Goal: Task Accomplishment & Management: Manage account settings

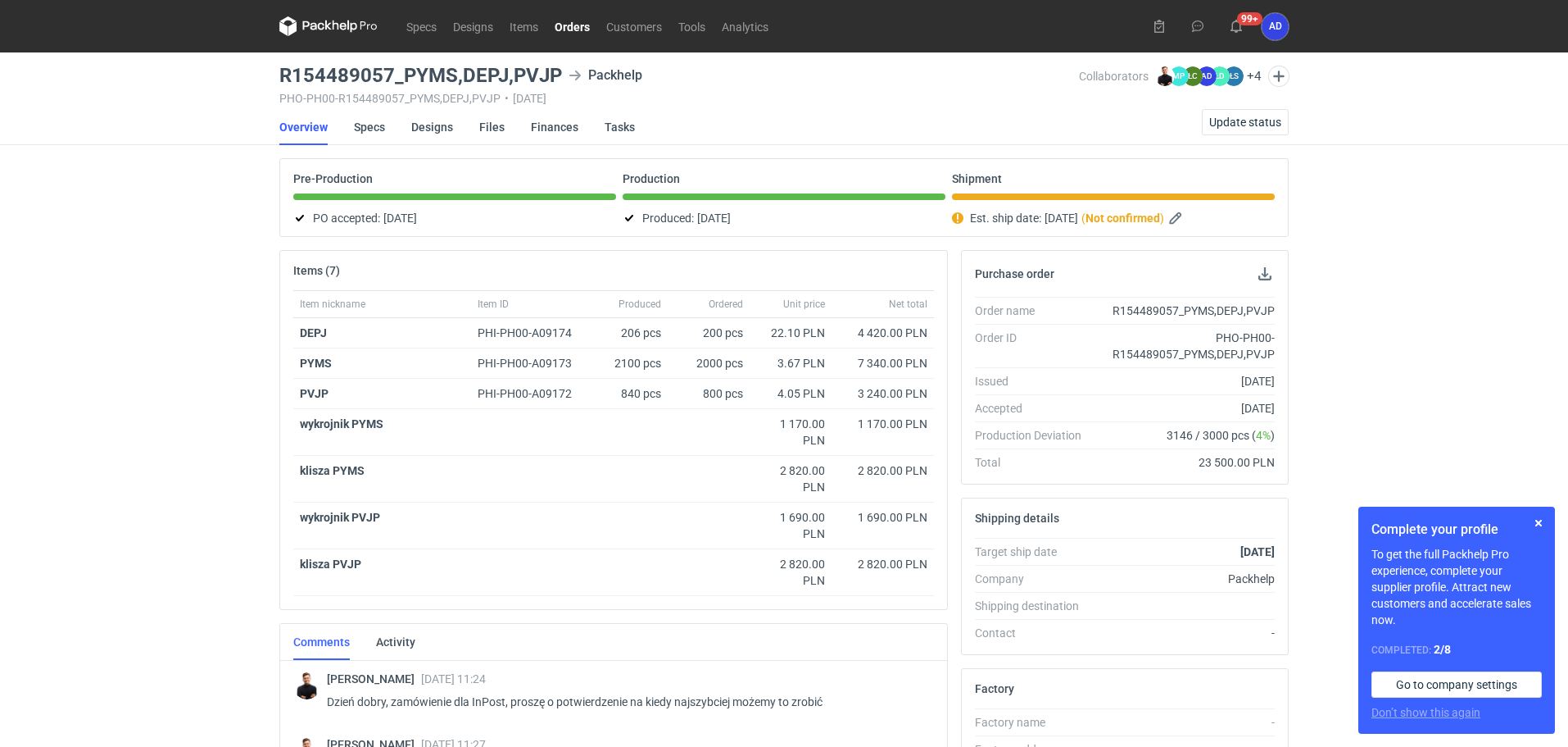
click at [584, 29] on link "Orders" at bounding box center [572, 26] width 52 height 19
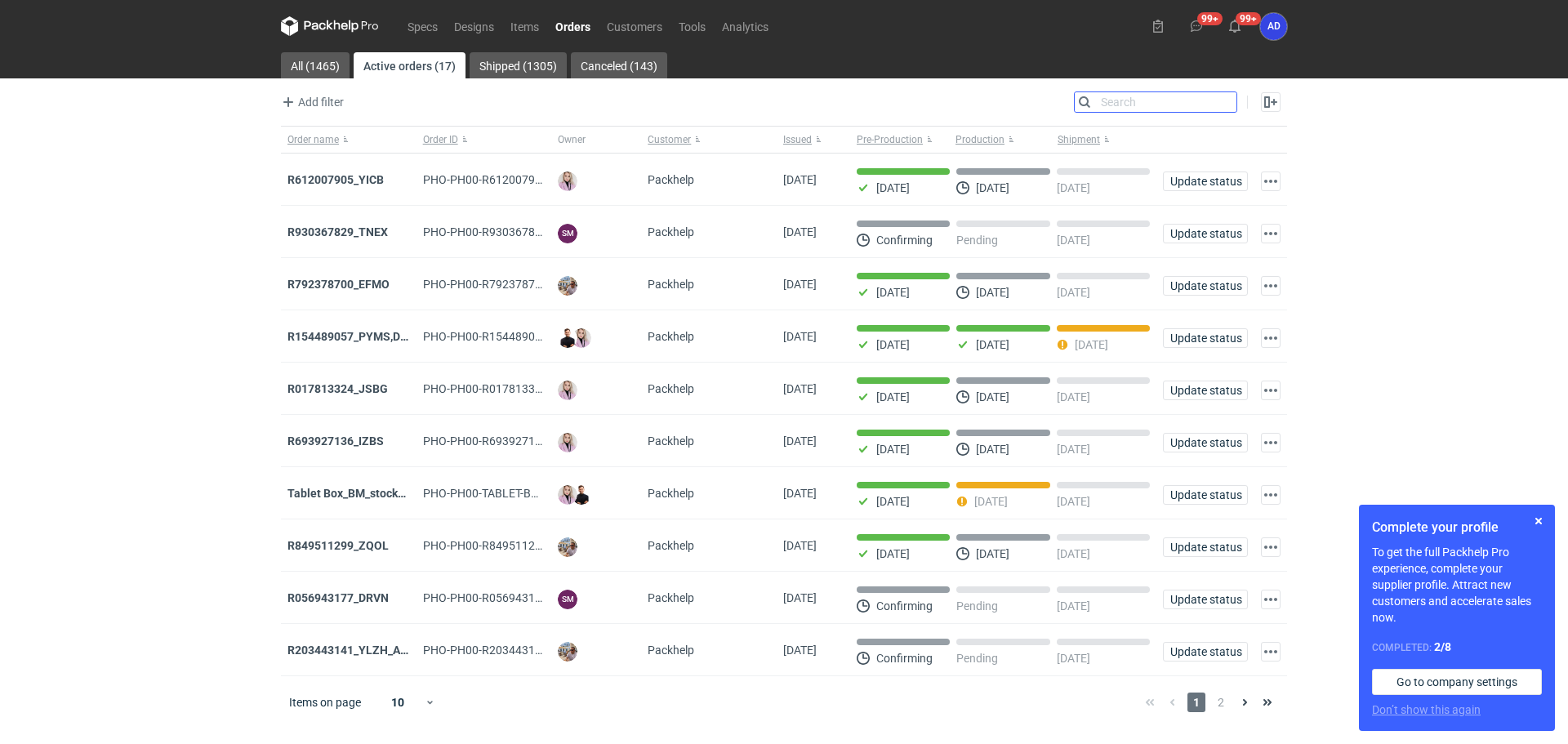
click at [1230, 103] on input "Search" at bounding box center [1155, 101] width 161 height 19
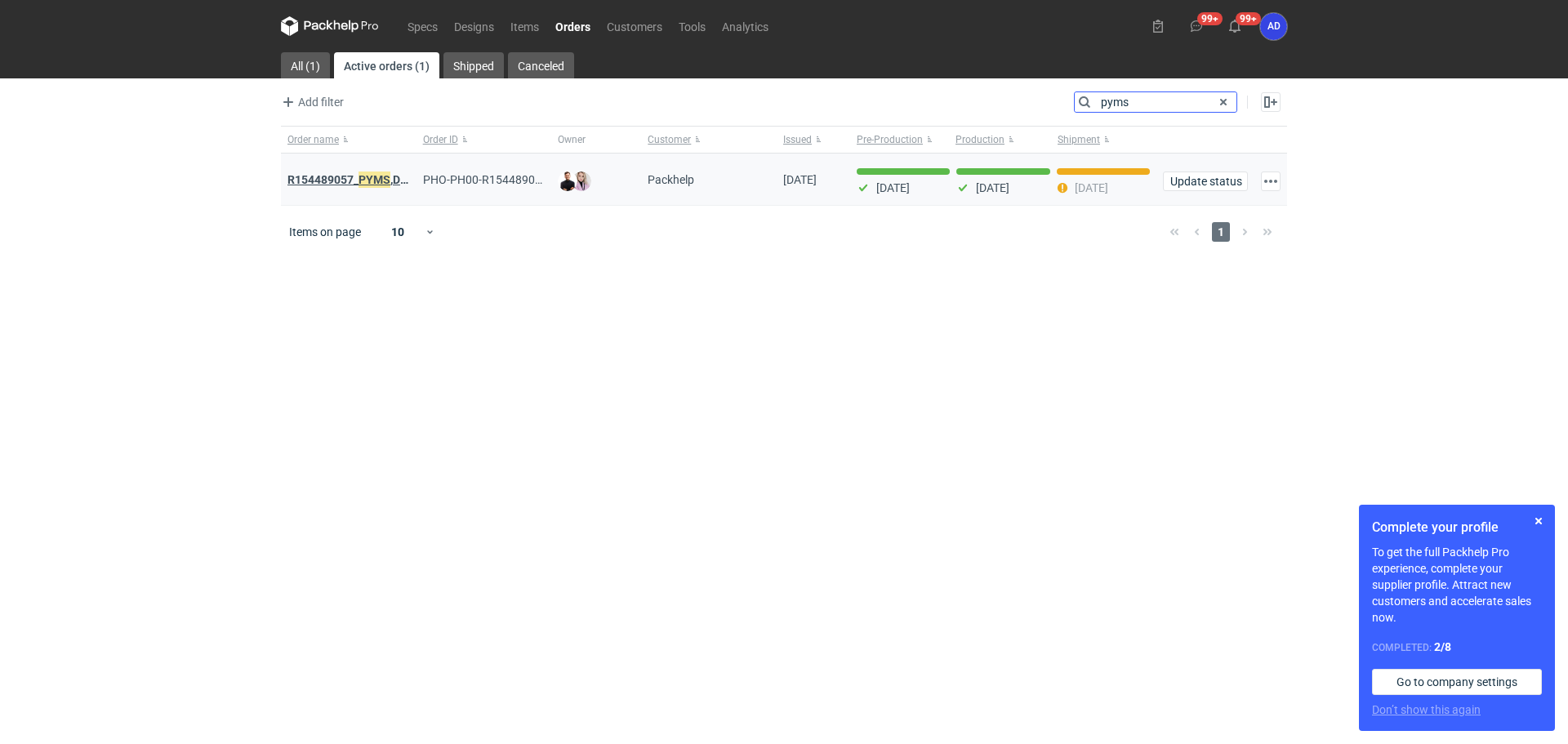
type input "pyms"
click at [369, 185] on em "PYMS" at bounding box center [375, 179] width 32 height 18
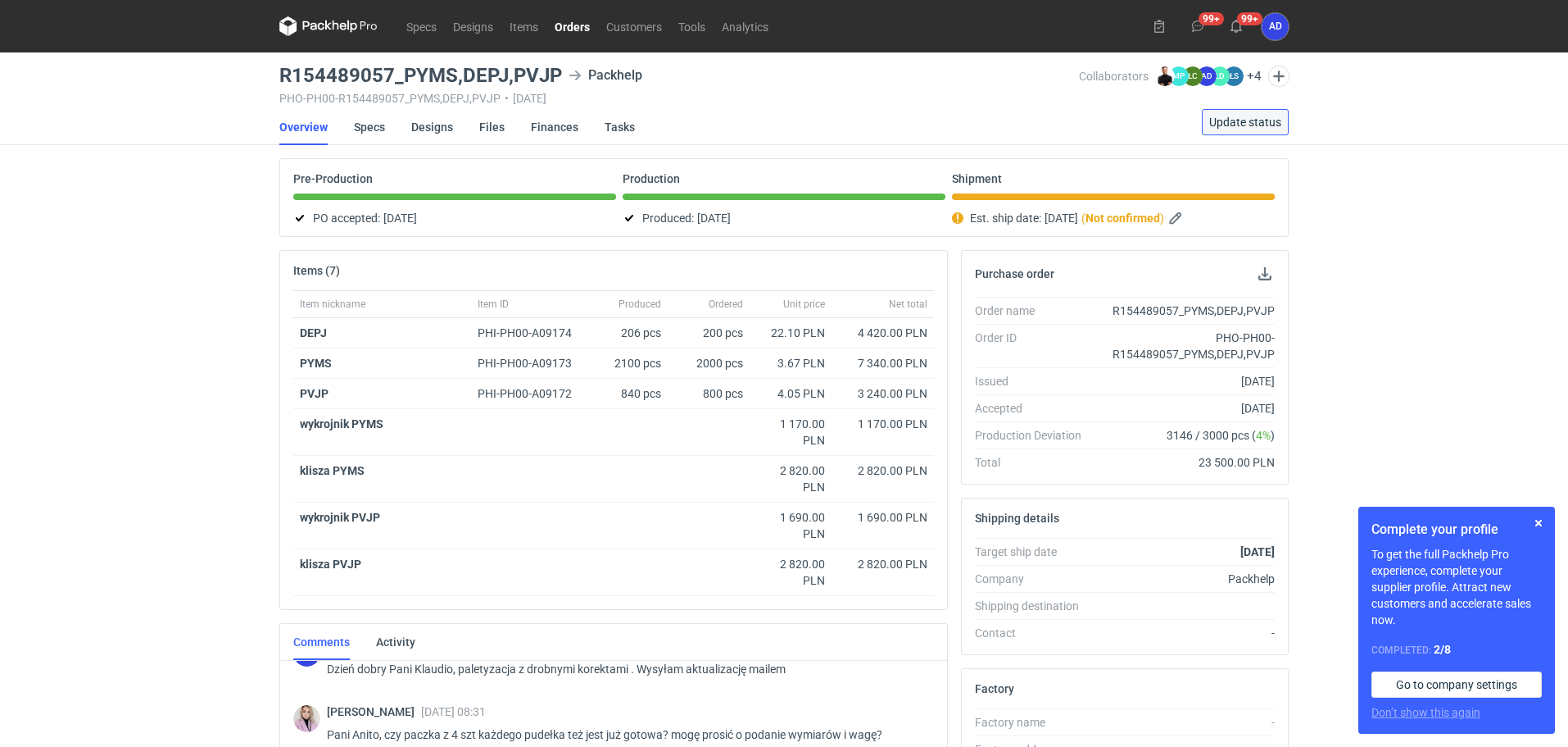
click at [1246, 122] on span "Update status" at bounding box center [1246, 123] width 72 height 12
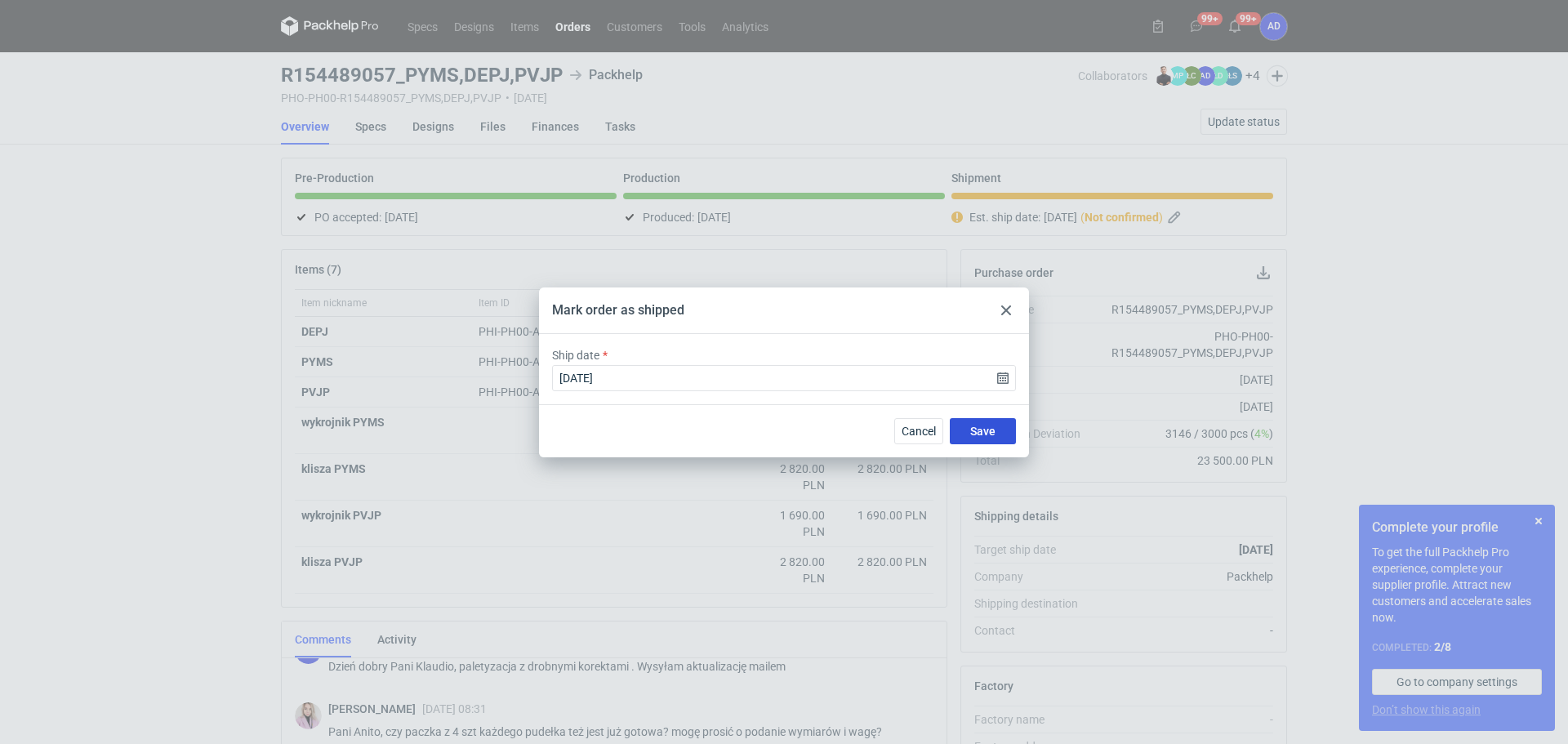
click at [990, 429] on span "Save" at bounding box center [983, 431] width 25 height 12
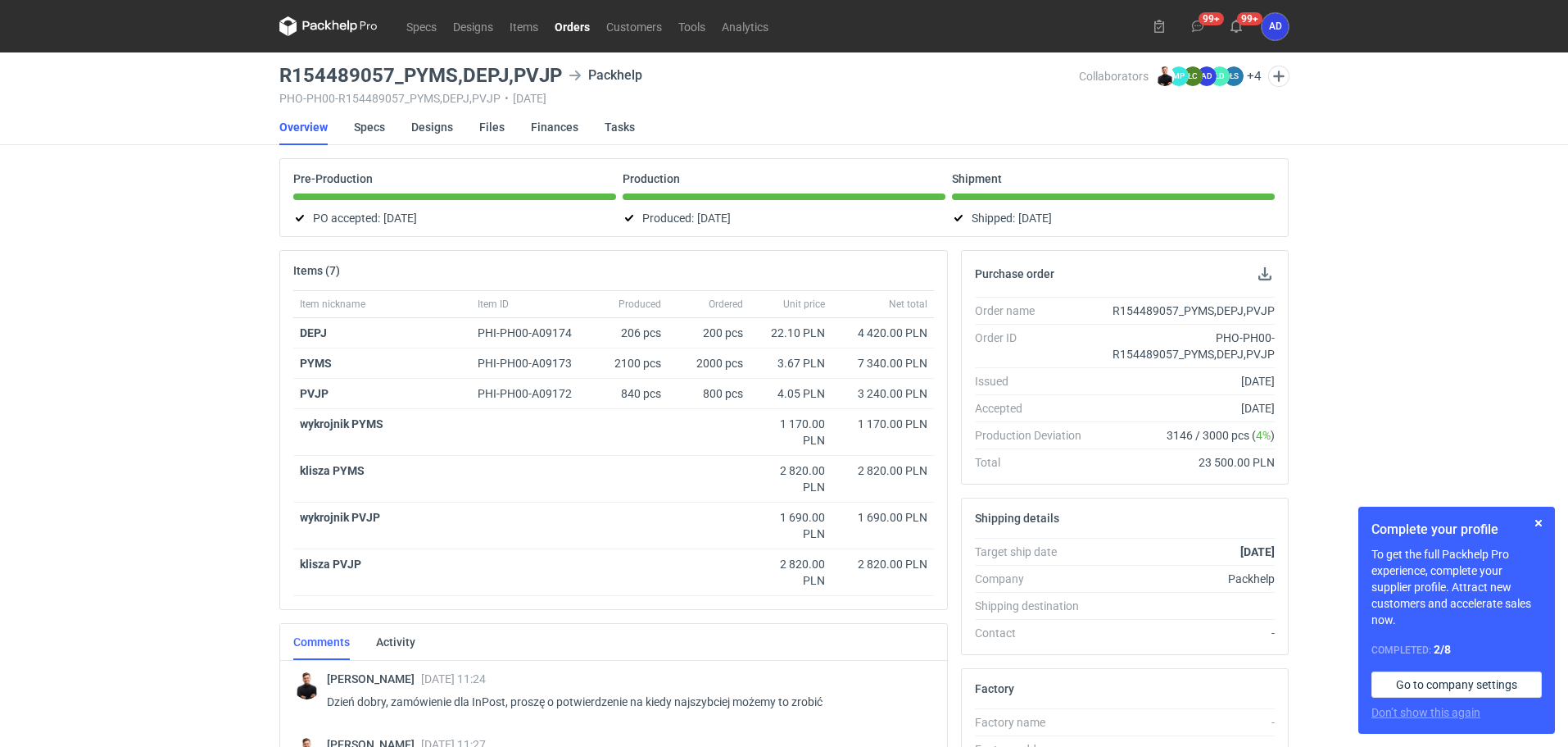
click at [576, 23] on link "Orders" at bounding box center [572, 26] width 52 height 19
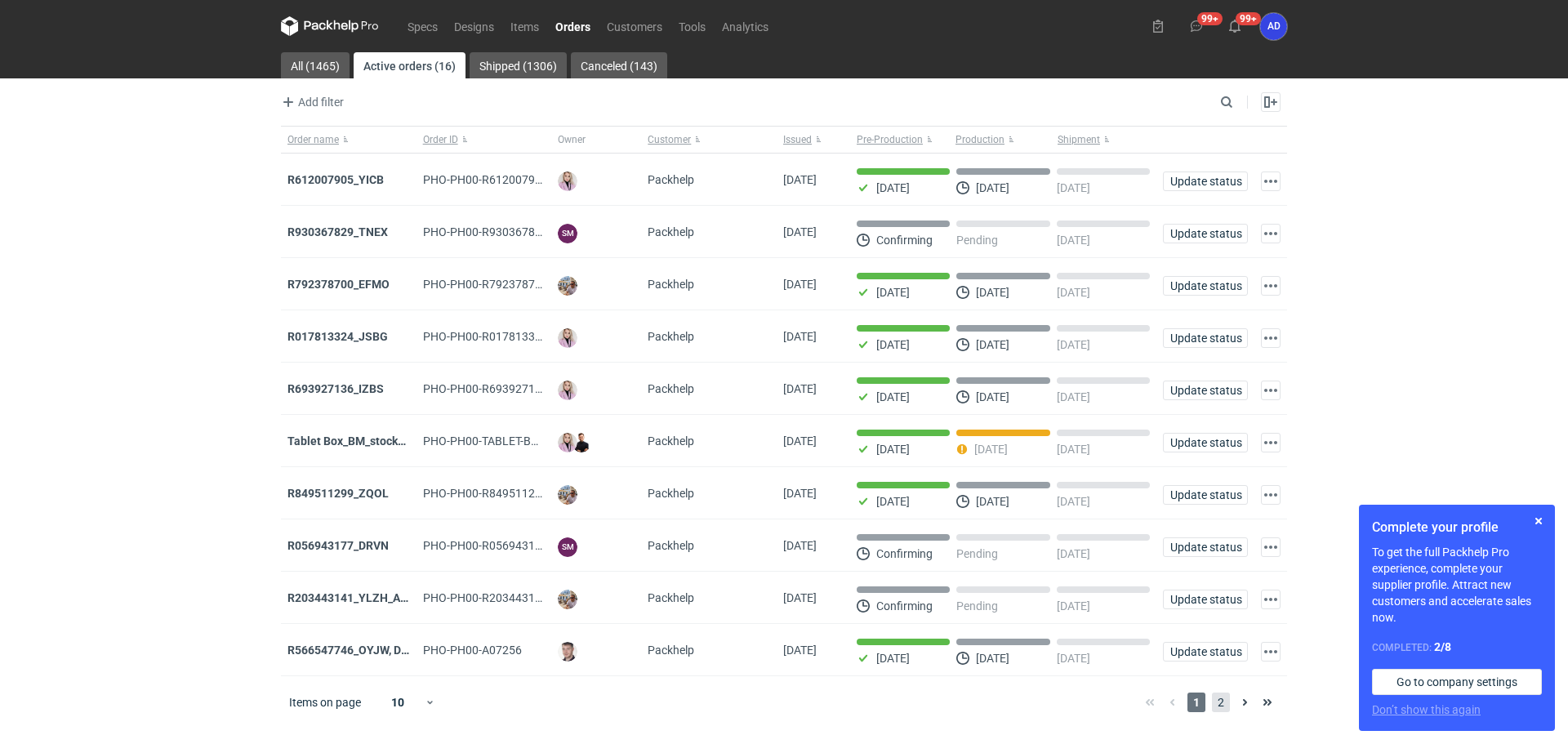
click at [1220, 712] on span "2" at bounding box center [1220, 701] width 18 height 19
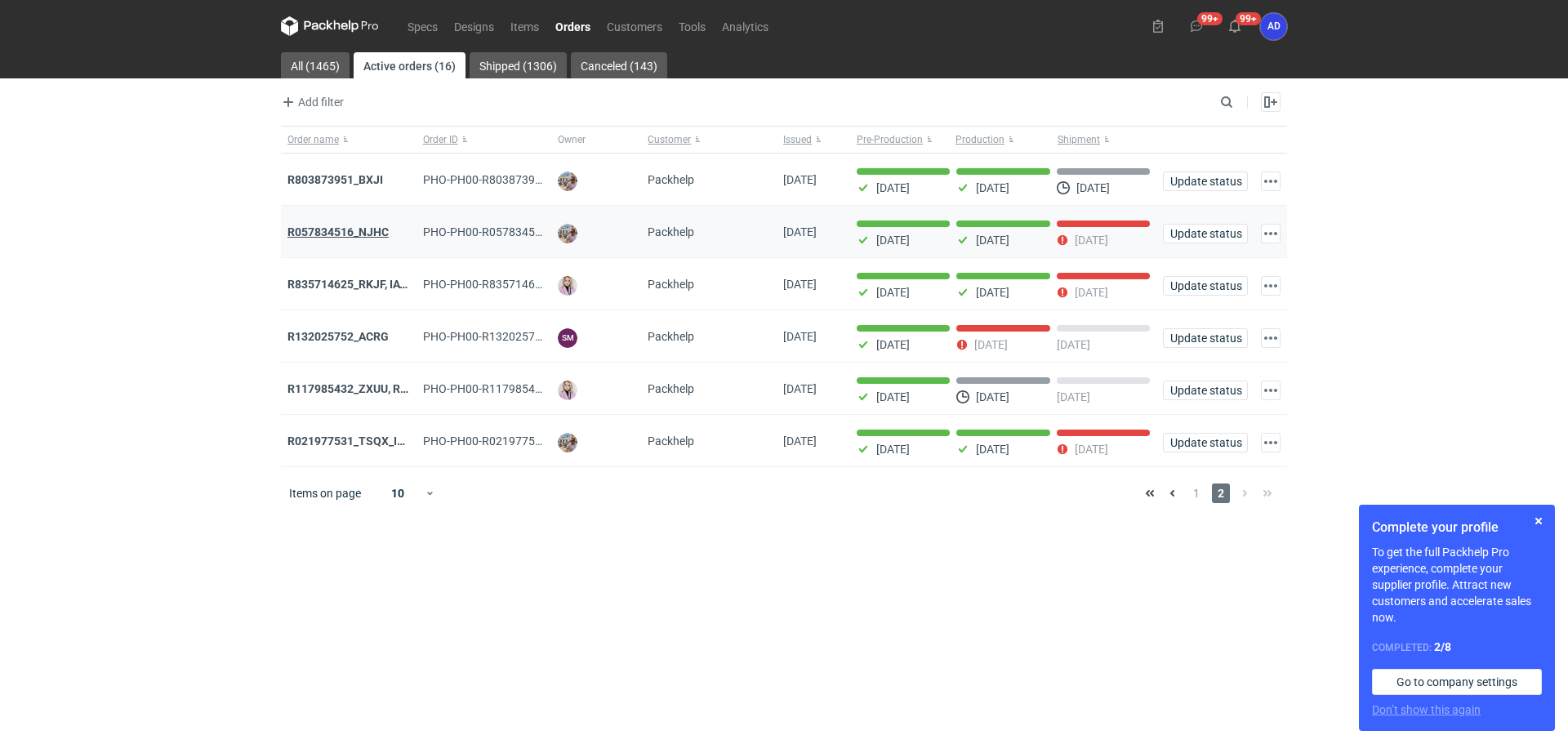
click at [382, 233] on strong "R057834516_NJHC" at bounding box center [338, 232] width 101 height 13
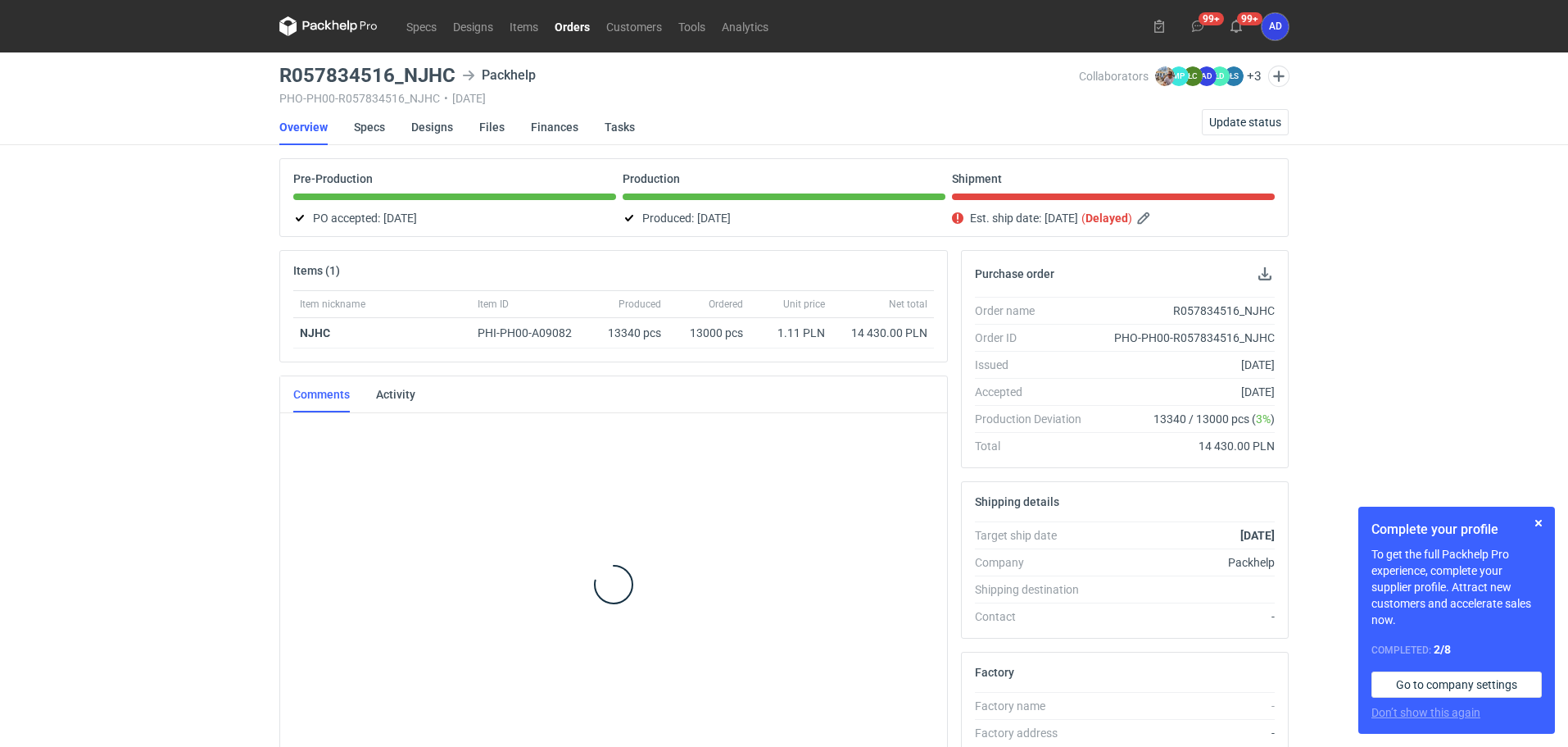
scroll to position [13, 0]
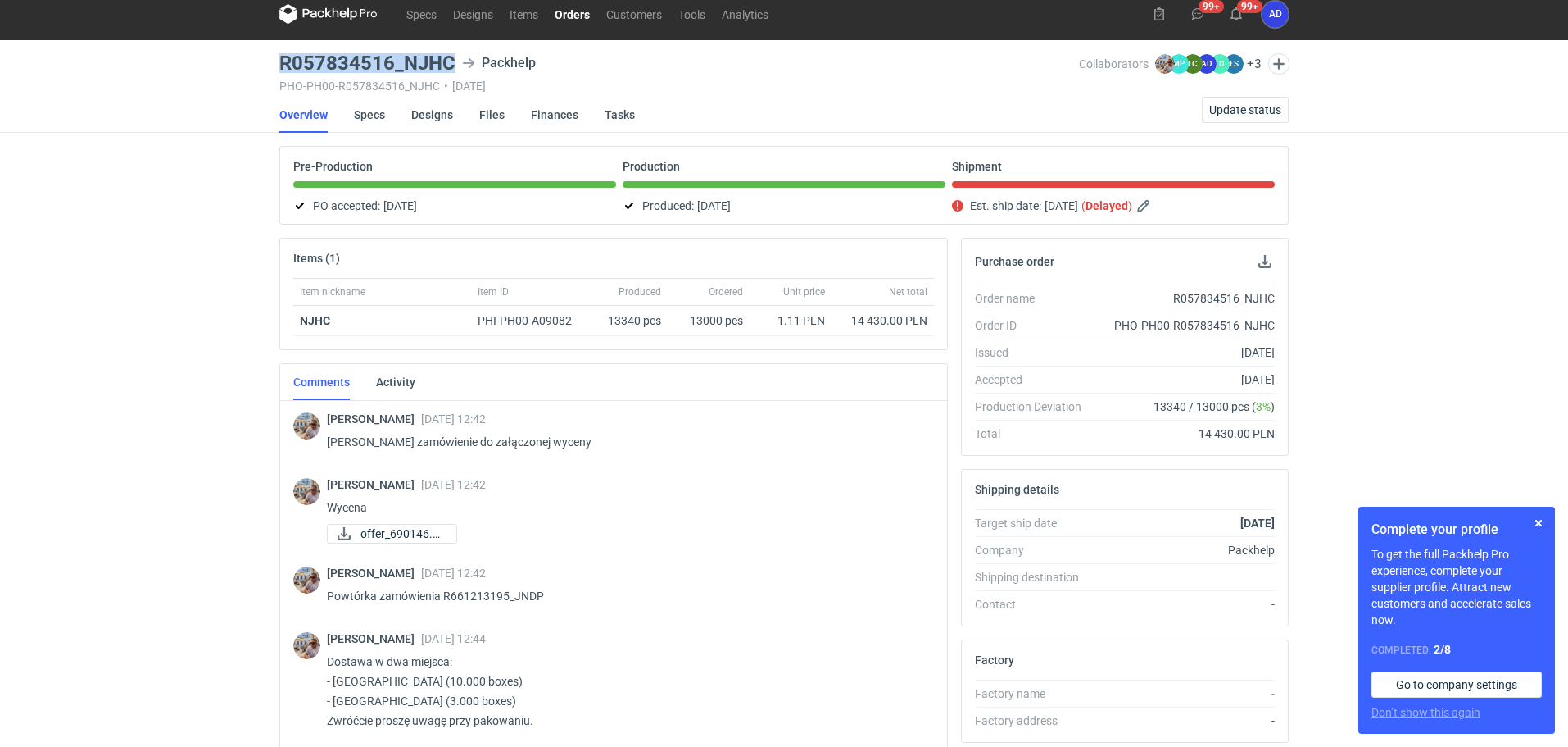
drag, startPoint x: 455, startPoint y: 60, endPoint x: 272, endPoint y: 71, distance: 183.3
click at [272, 71] on div "Specs Designs Items Orders Customers Tools Analytics 99+ 99+ AD [PERSON_NAME] […" at bounding box center [784, 361] width 1568 height 747
copy h3 "R057834516_NJHC"
click at [1237, 111] on span "Update status" at bounding box center [1246, 110] width 72 height 12
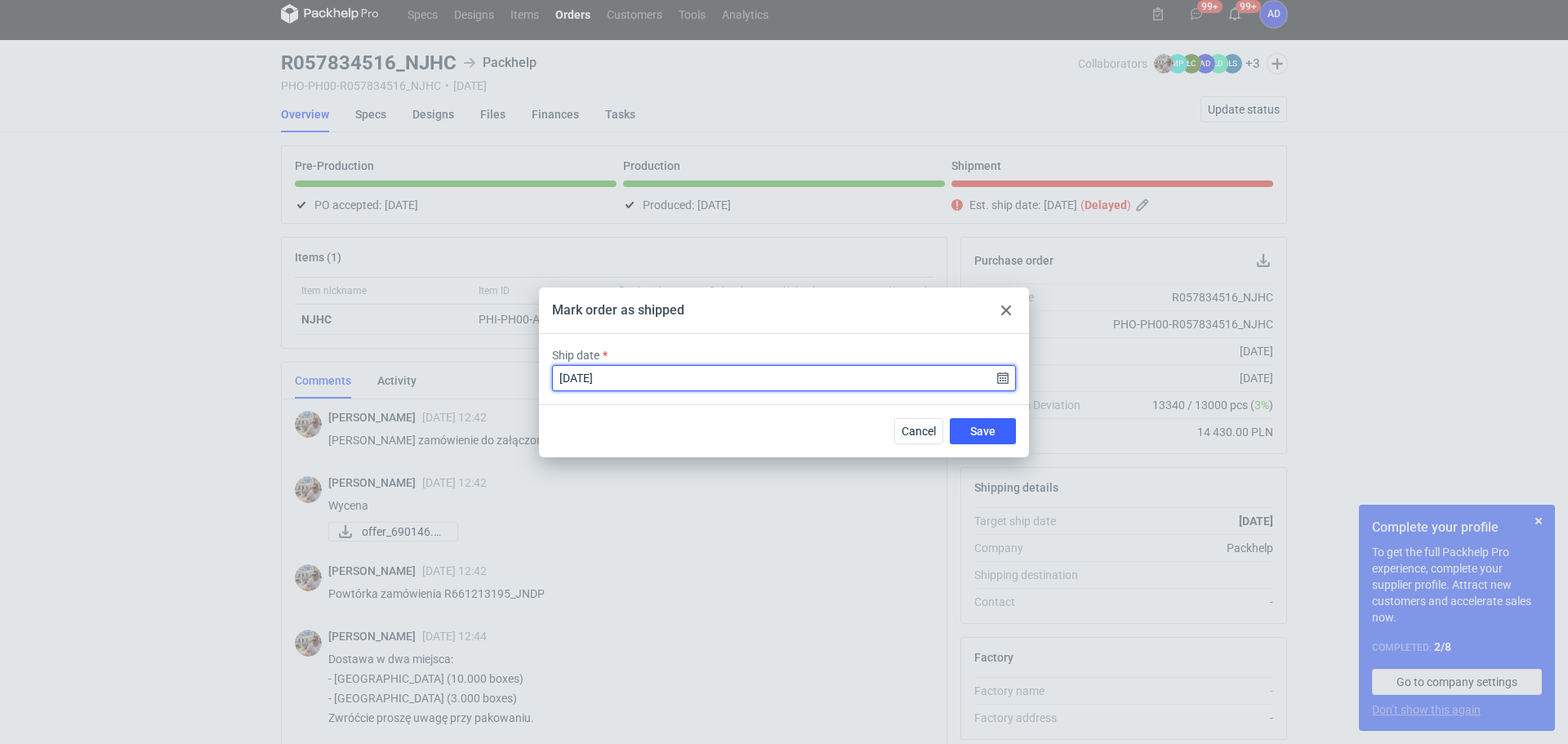
click at [998, 383] on input "[DATE]" at bounding box center [784, 378] width 464 height 26
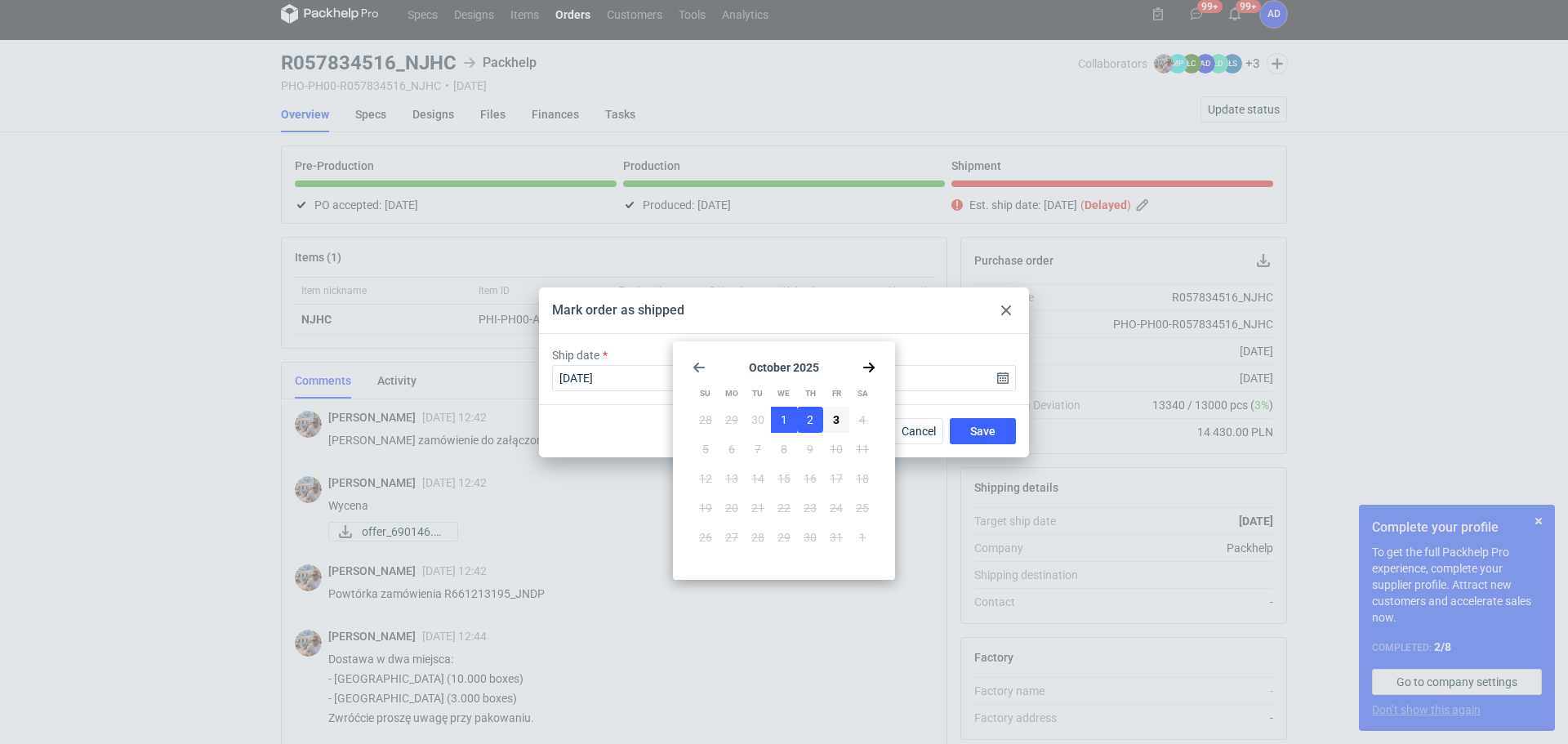
click at [788, 420] on button "1" at bounding box center [784, 419] width 26 height 26
type input "[DATE]"
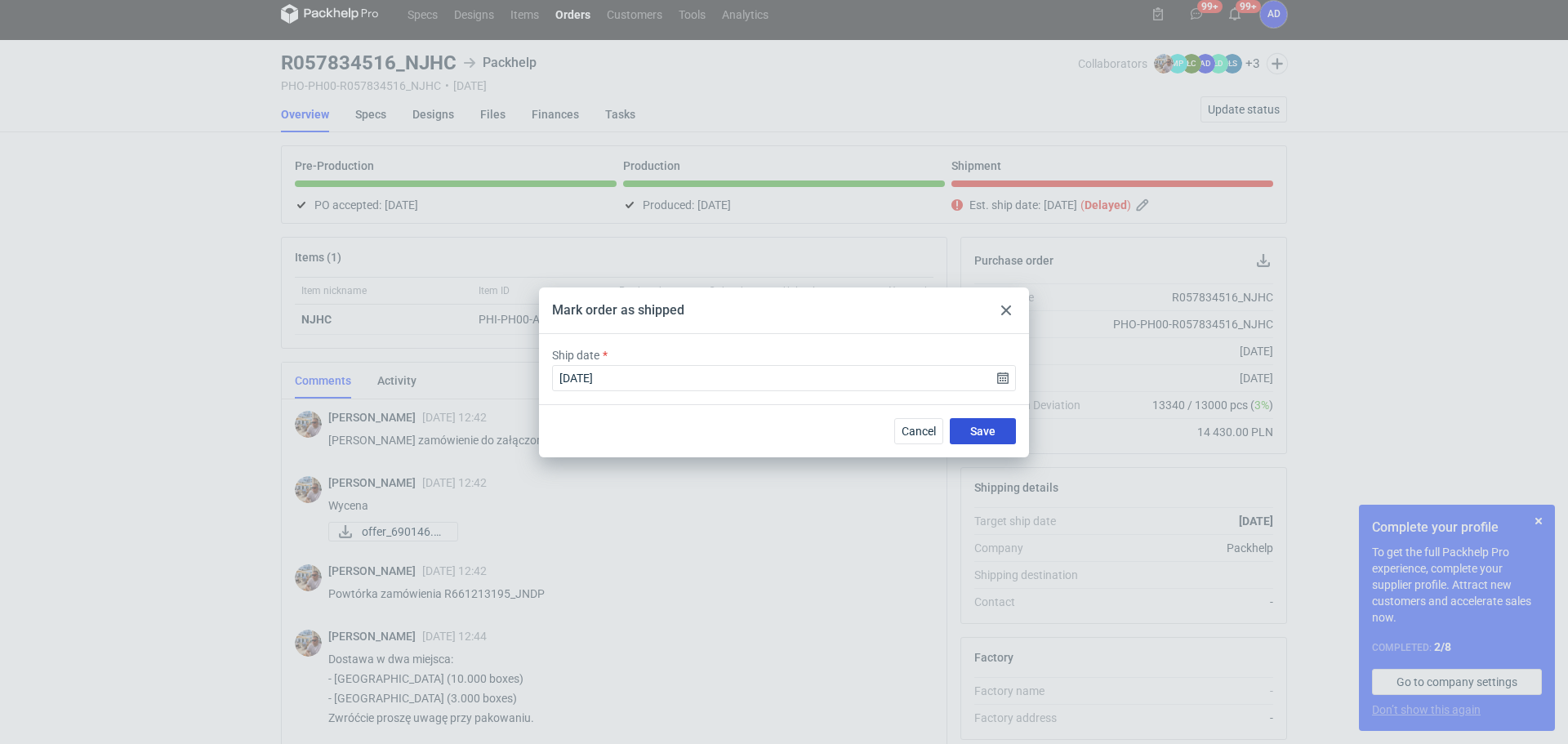
click at [971, 428] on span "Save" at bounding box center [983, 431] width 25 height 12
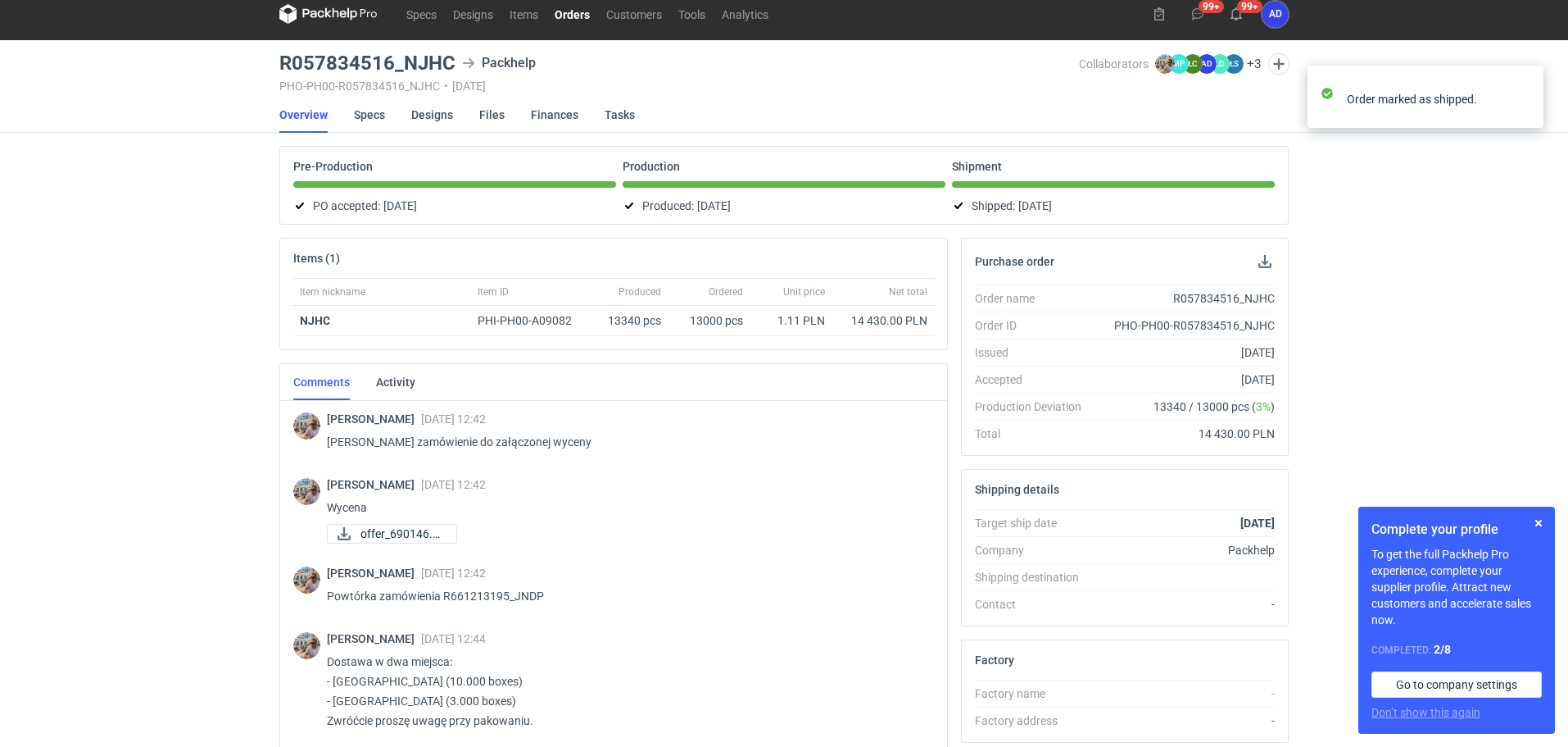
click at [560, 11] on link "Orders" at bounding box center [572, 13] width 52 height 19
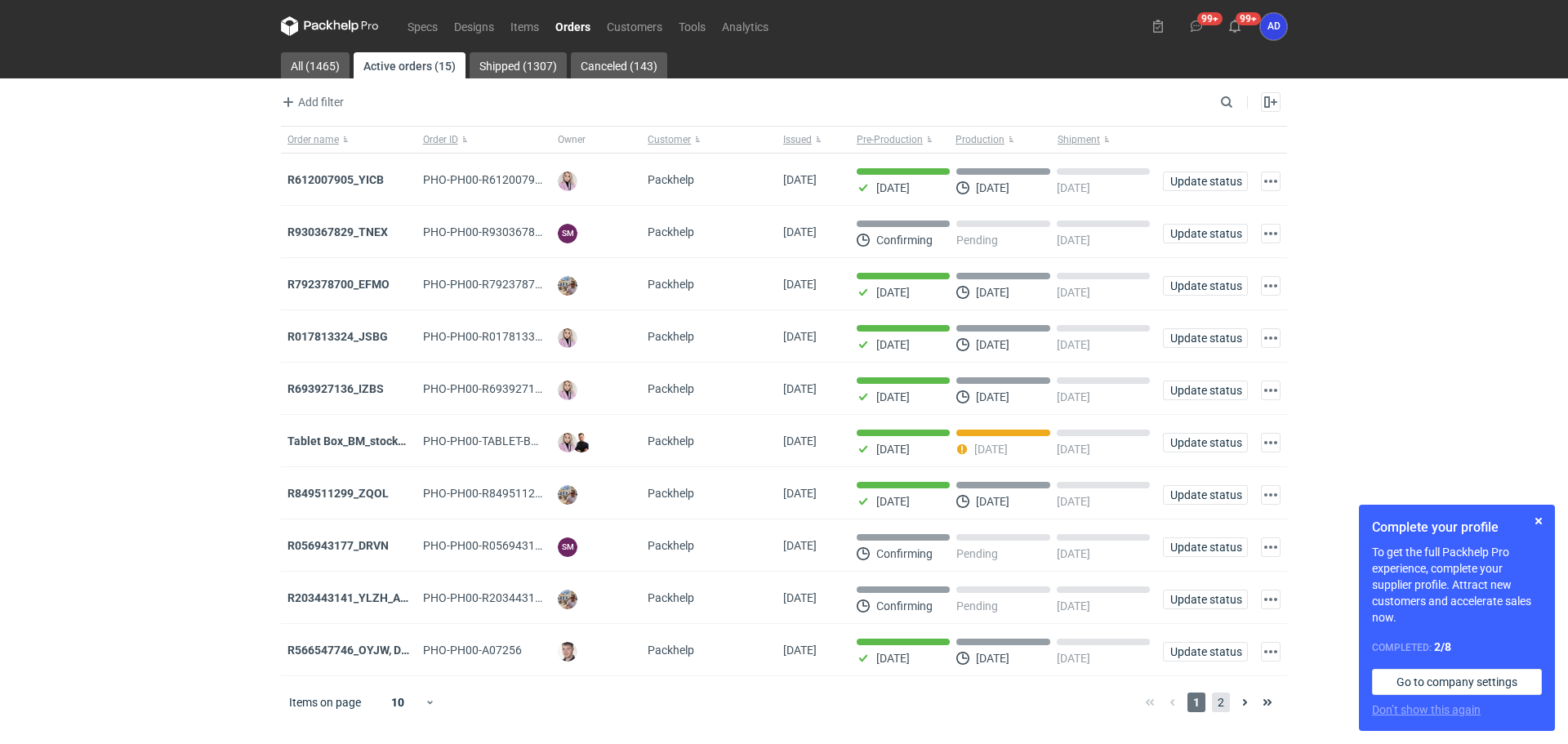
click at [1223, 712] on span "2" at bounding box center [1220, 701] width 18 height 19
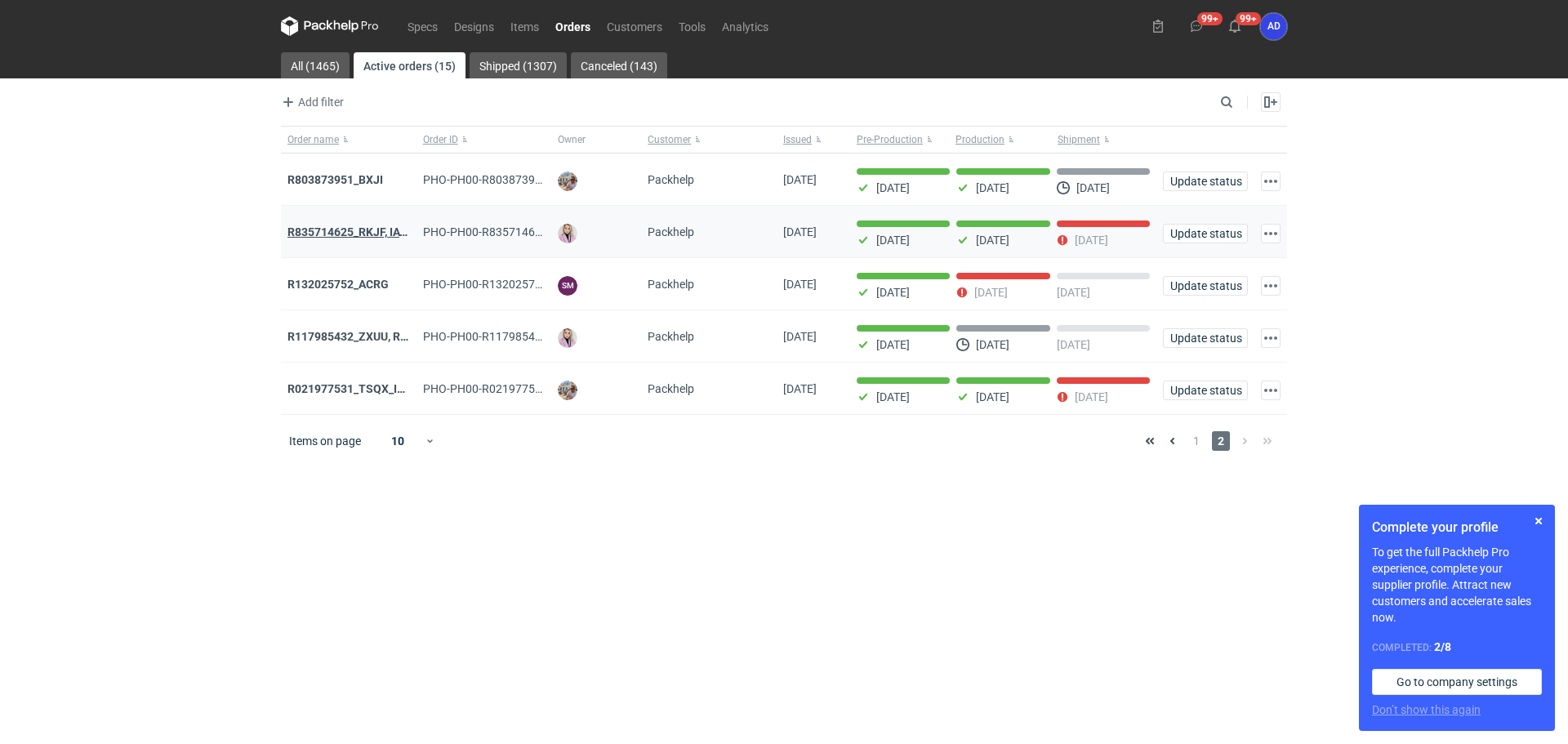
click at [375, 237] on strong "R835714625_RKJF, IAVU, SFPF, TXLA" at bounding box center [383, 232] width 192 height 13
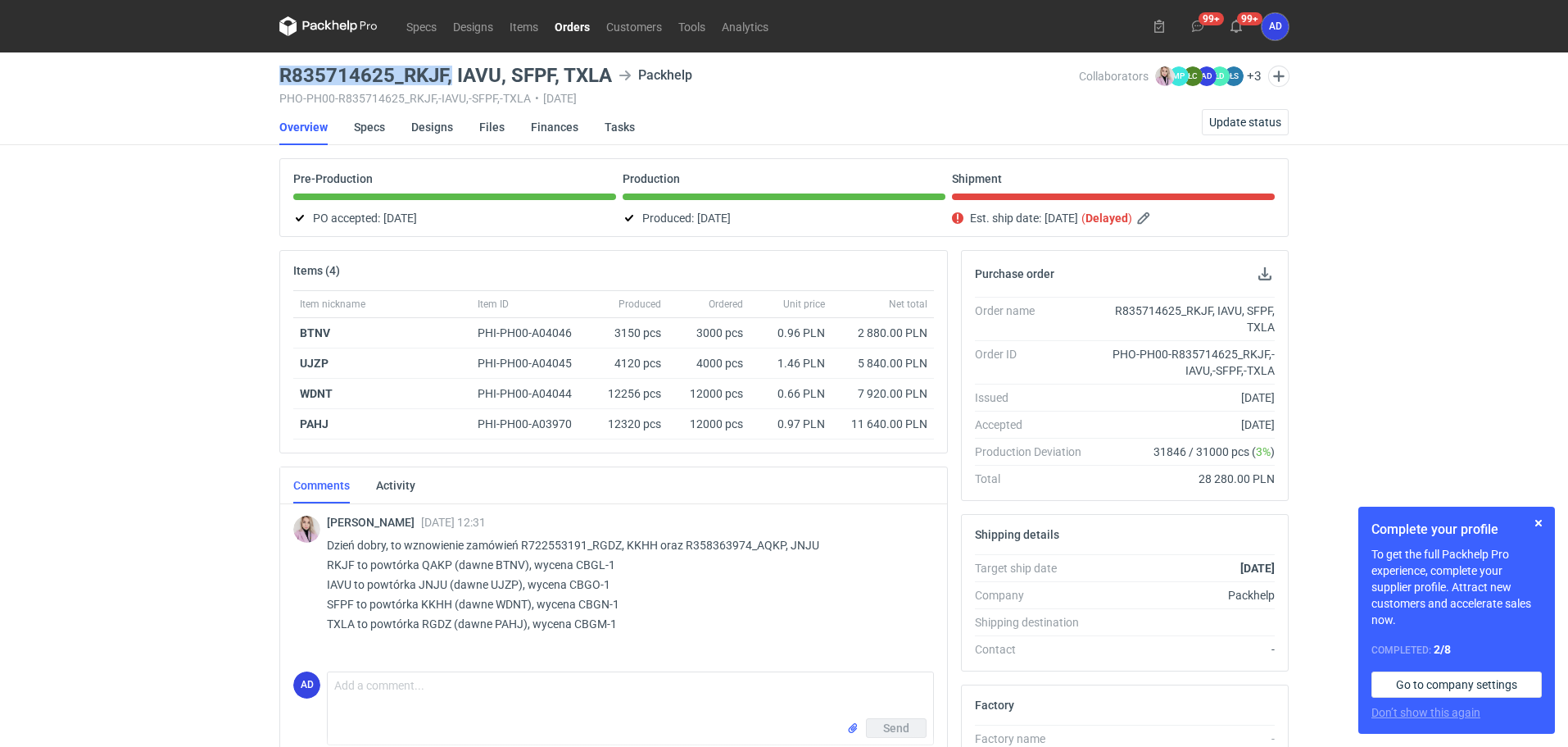
drag, startPoint x: 451, startPoint y: 76, endPoint x: 265, endPoint y: 78, distance: 186.0
click at [265, 78] on div "Specs Designs Items Orders Customers Tools Analytics 99+ 99+ AD [PERSON_NAME] […" at bounding box center [784, 374] width 1568 height 747
copy h3 "R835714625_RKJF,"
click at [1243, 120] on span "Update status" at bounding box center [1246, 123] width 72 height 12
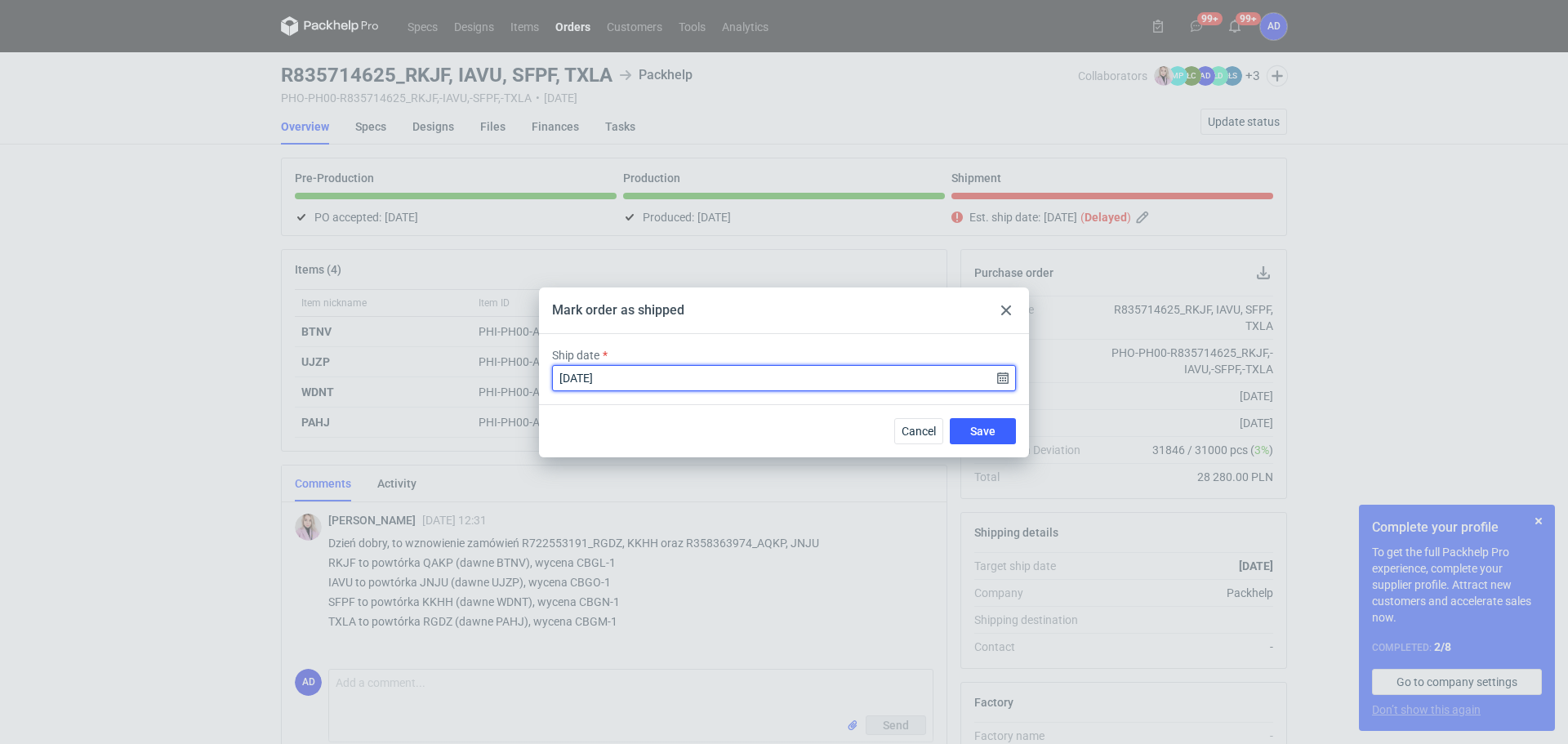
click at [1002, 385] on input "[DATE]" at bounding box center [784, 378] width 464 height 26
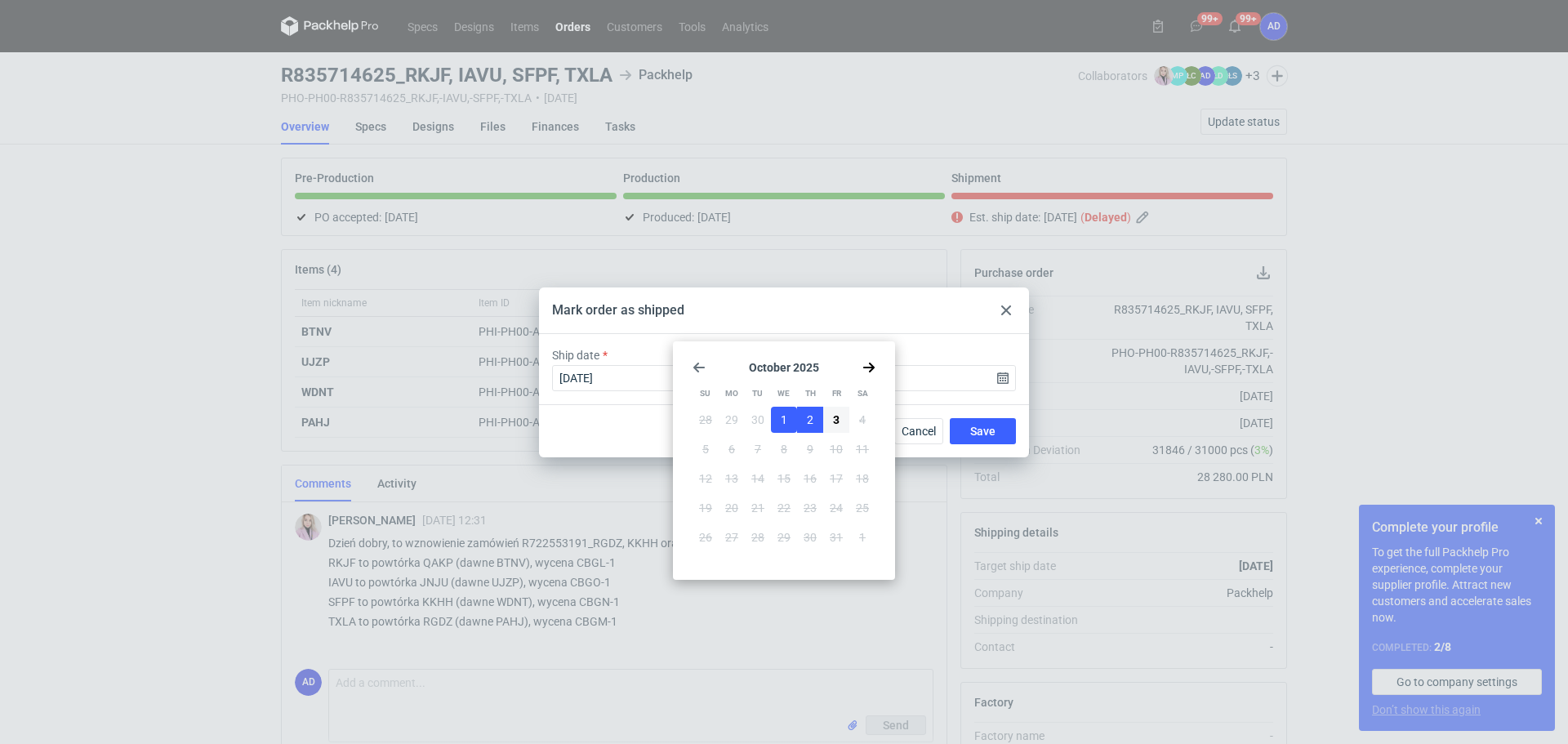
click at [804, 420] on button "2" at bounding box center [810, 419] width 26 height 26
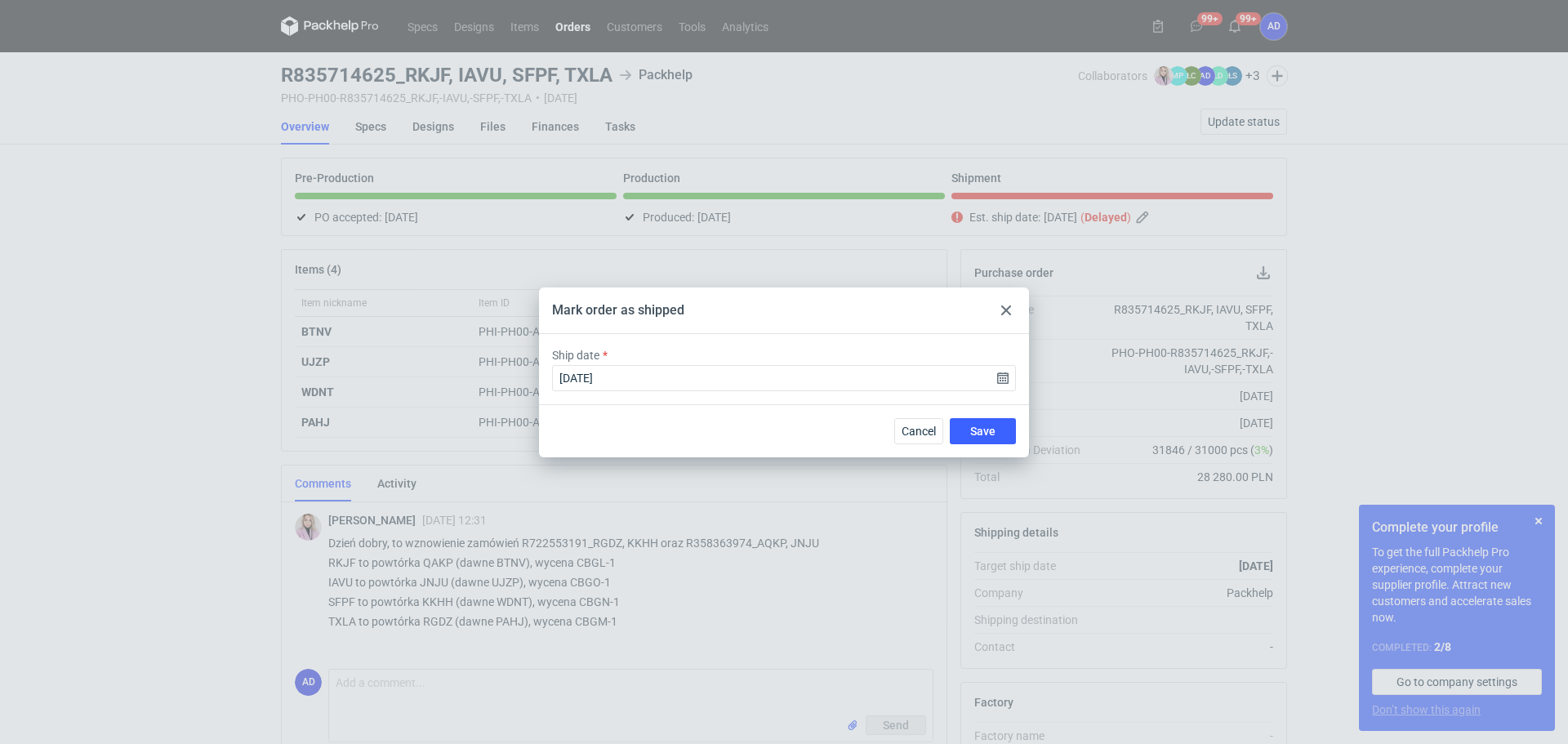
type input "[DATE]"
click at [980, 426] on span "Save" at bounding box center [983, 431] width 25 height 12
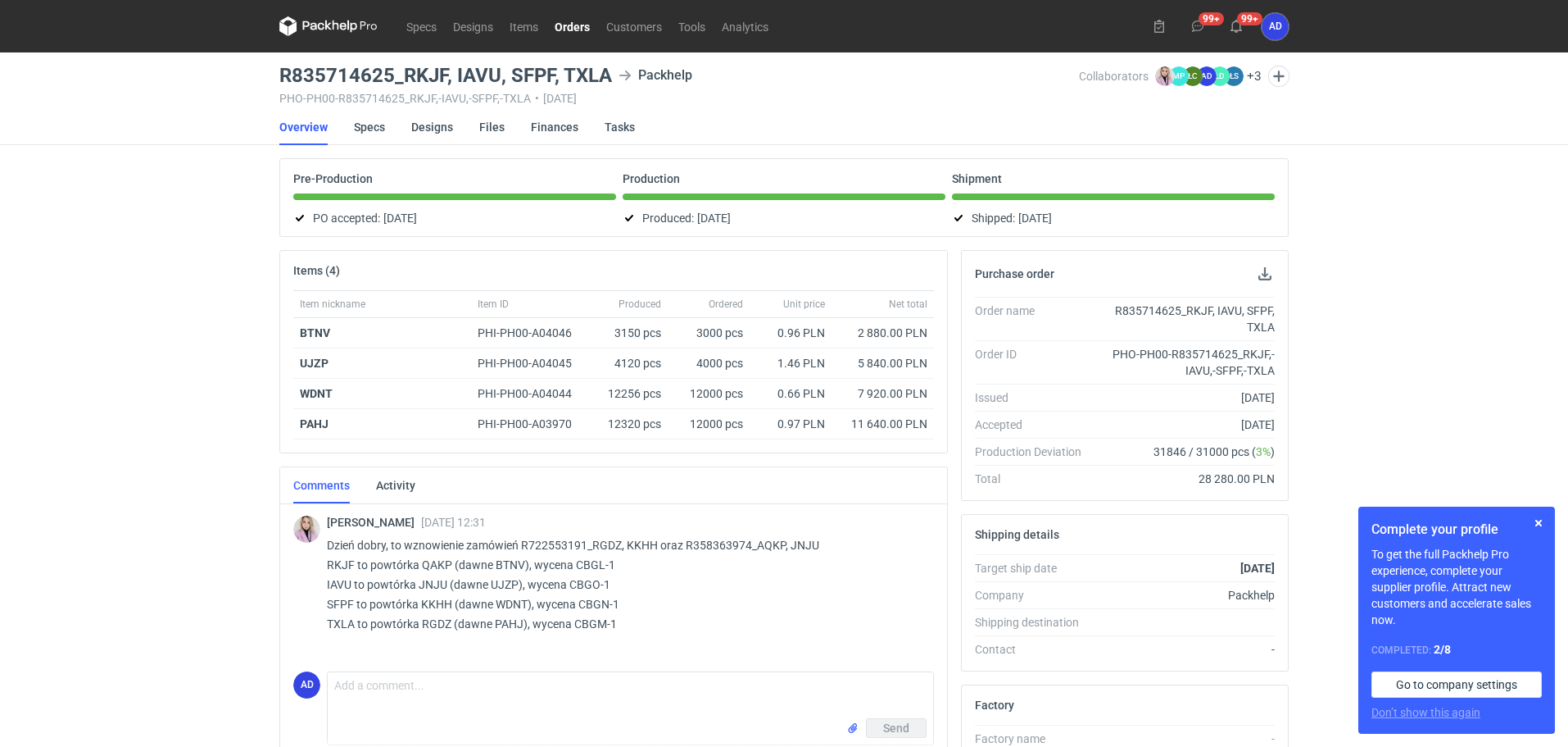
click at [561, 19] on link "Orders" at bounding box center [572, 26] width 52 height 19
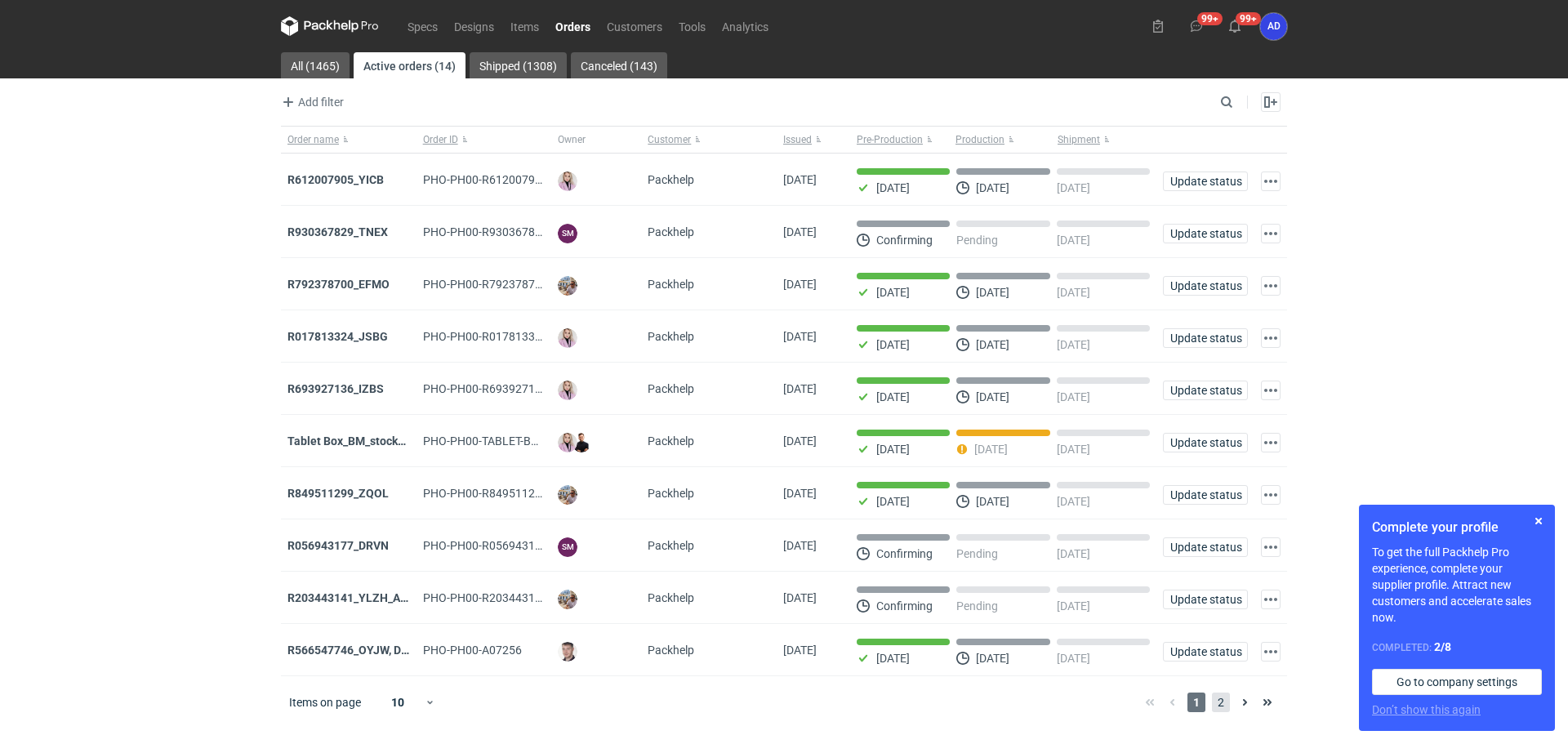
click at [1217, 704] on span "2" at bounding box center [1220, 701] width 18 height 19
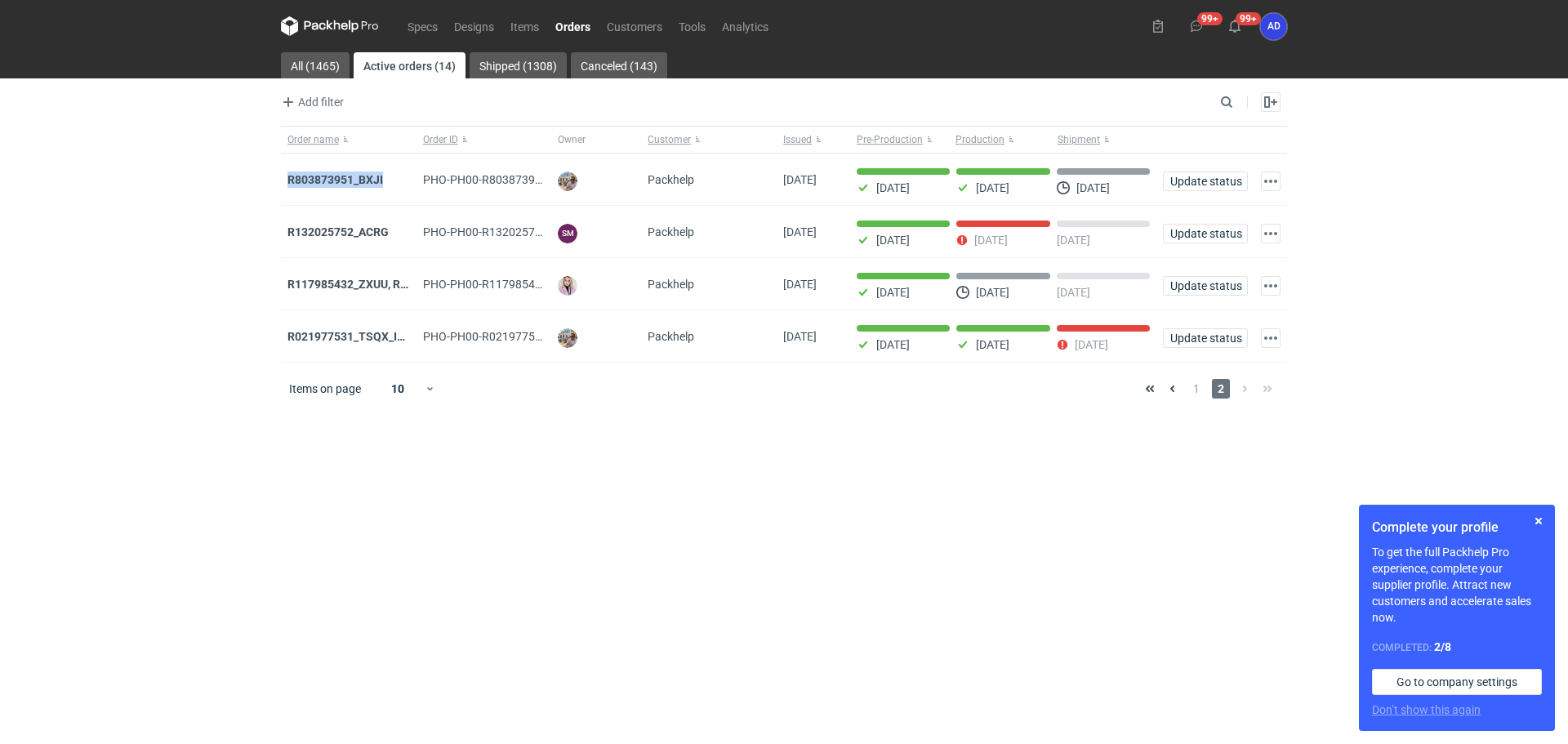
drag, startPoint x: 367, startPoint y: 172, endPoint x: 258, endPoint y: 174, distance: 109.0
click at [258, 174] on div "Specs Designs Items Orders Customers Tools Analytics 99+ 99+ AD [PERSON_NAME] […" at bounding box center [784, 372] width 1568 height 744
copy strong "R803873951_BXJI"
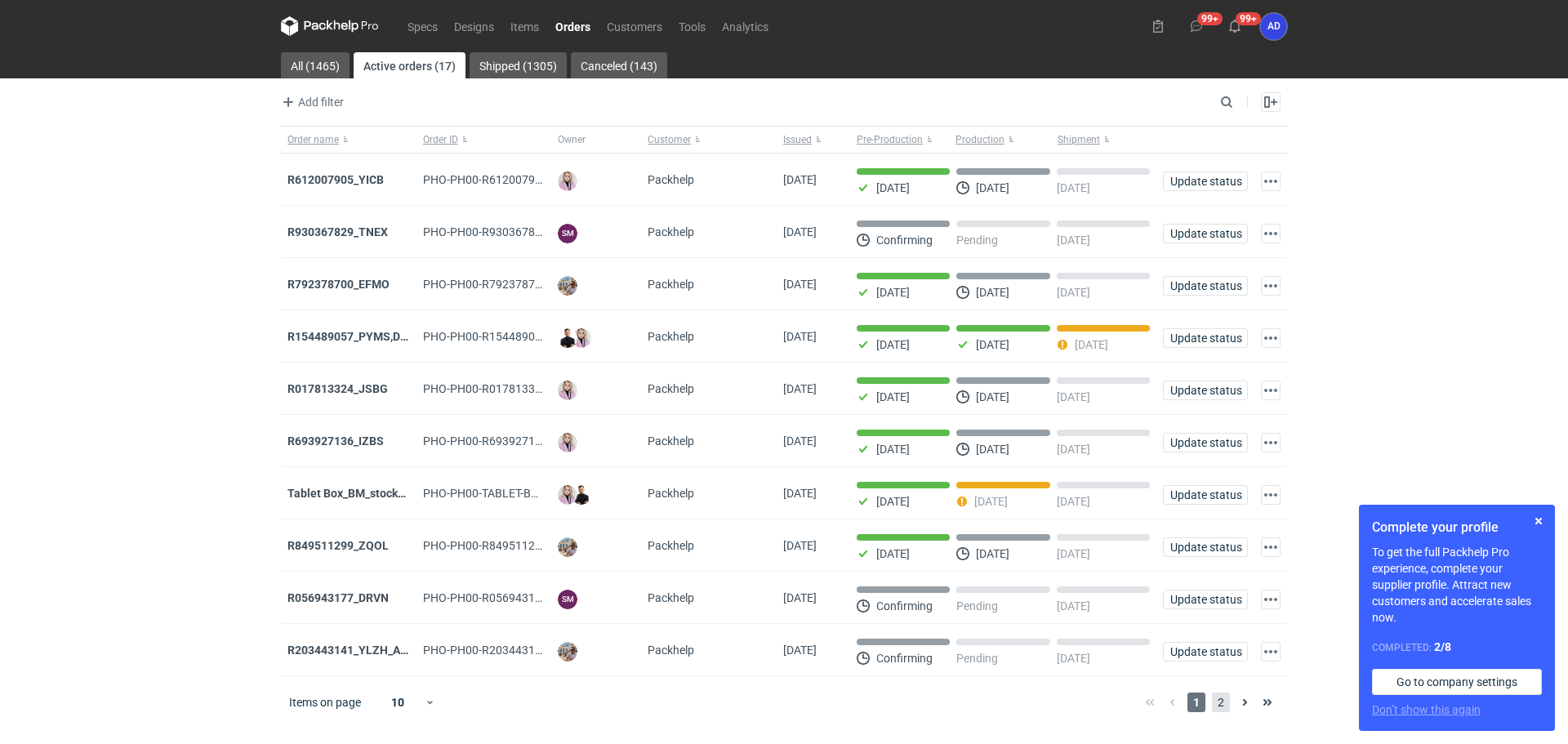
click at [1220, 710] on span "2" at bounding box center [1220, 701] width 18 height 19
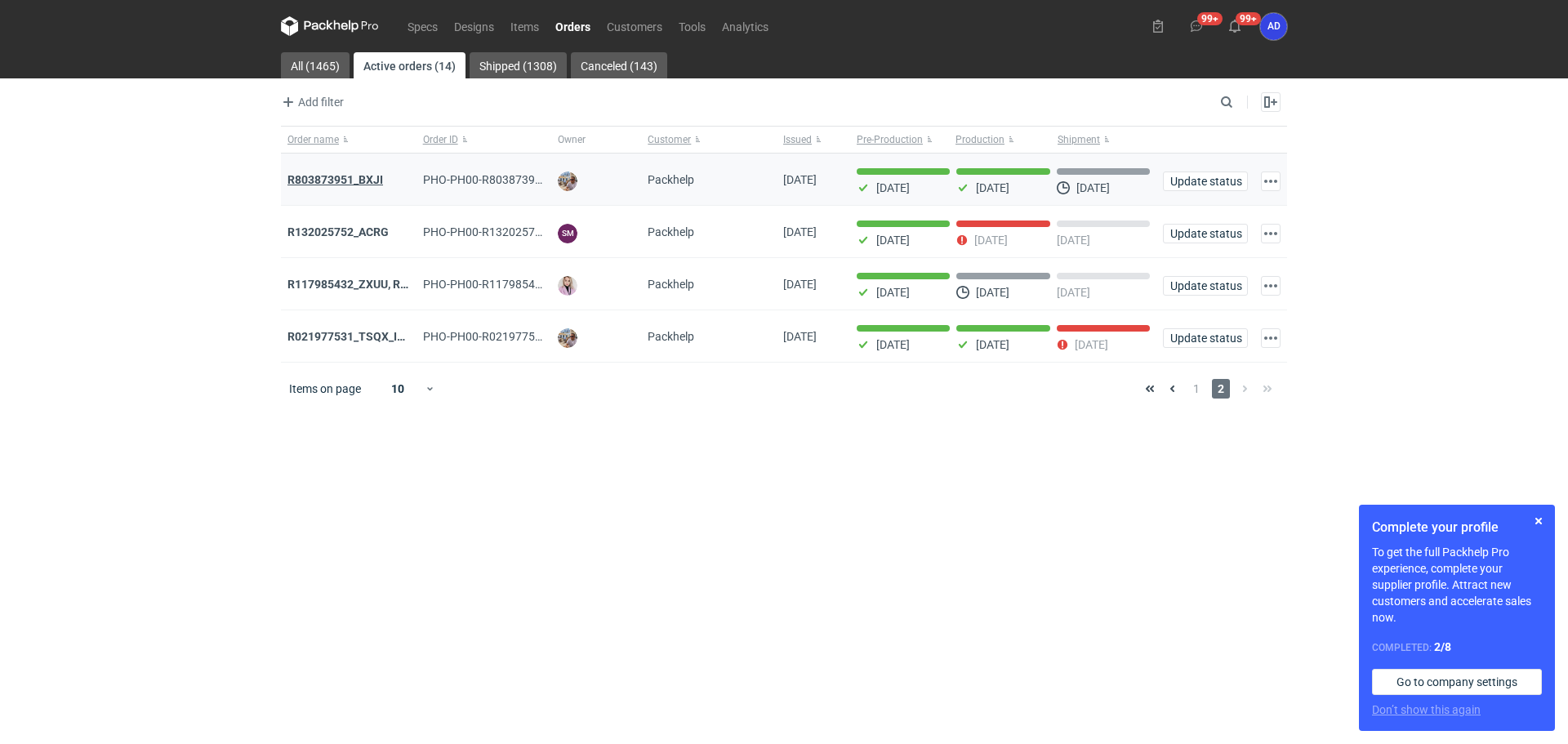
click at [346, 183] on strong "R803873951_BXJI" at bounding box center [335, 180] width 95 height 13
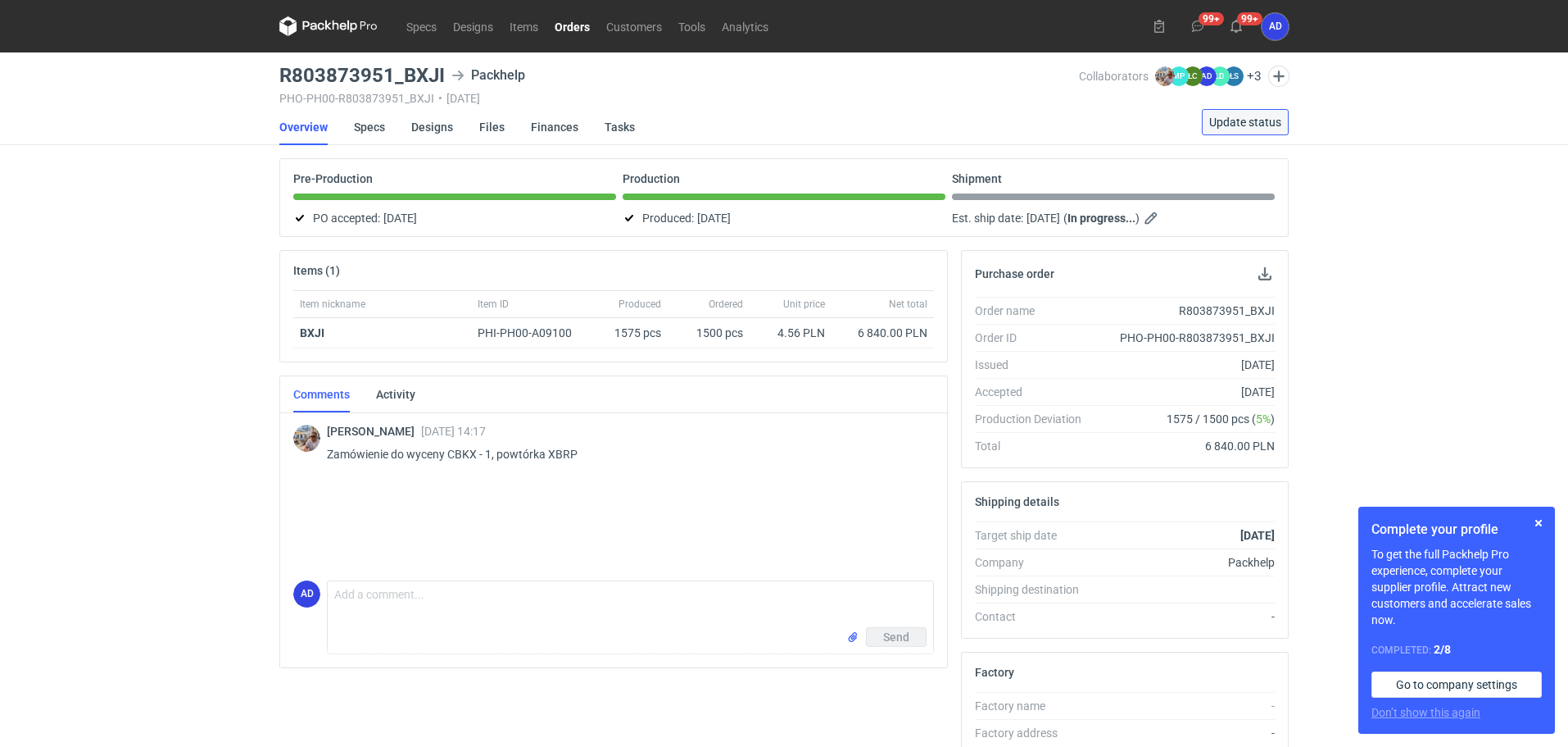
click at [1232, 123] on span "Update status" at bounding box center [1246, 123] width 72 height 12
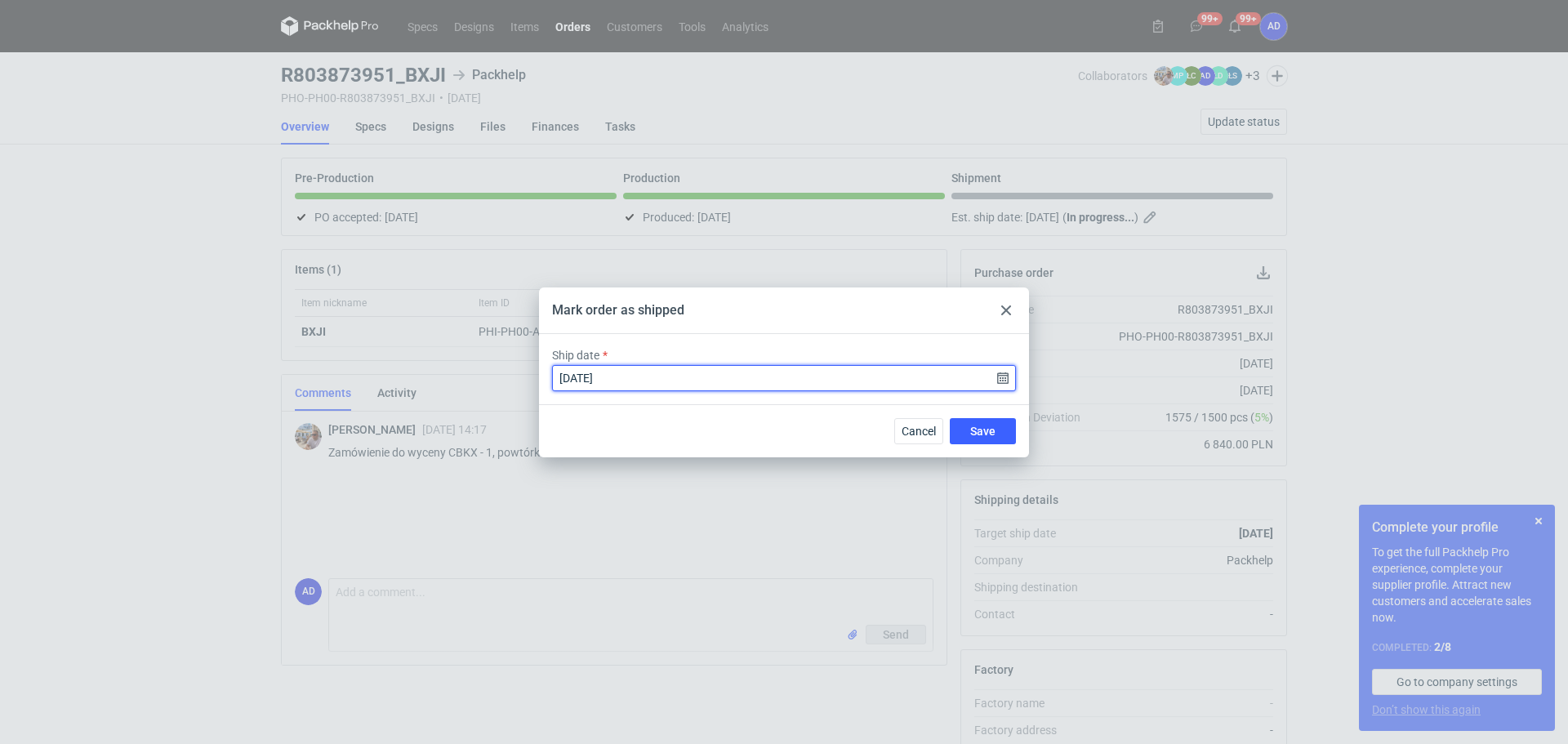
click at [1002, 383] on input "[DATE]" at bounding box center [784, 378] width 464 height 26
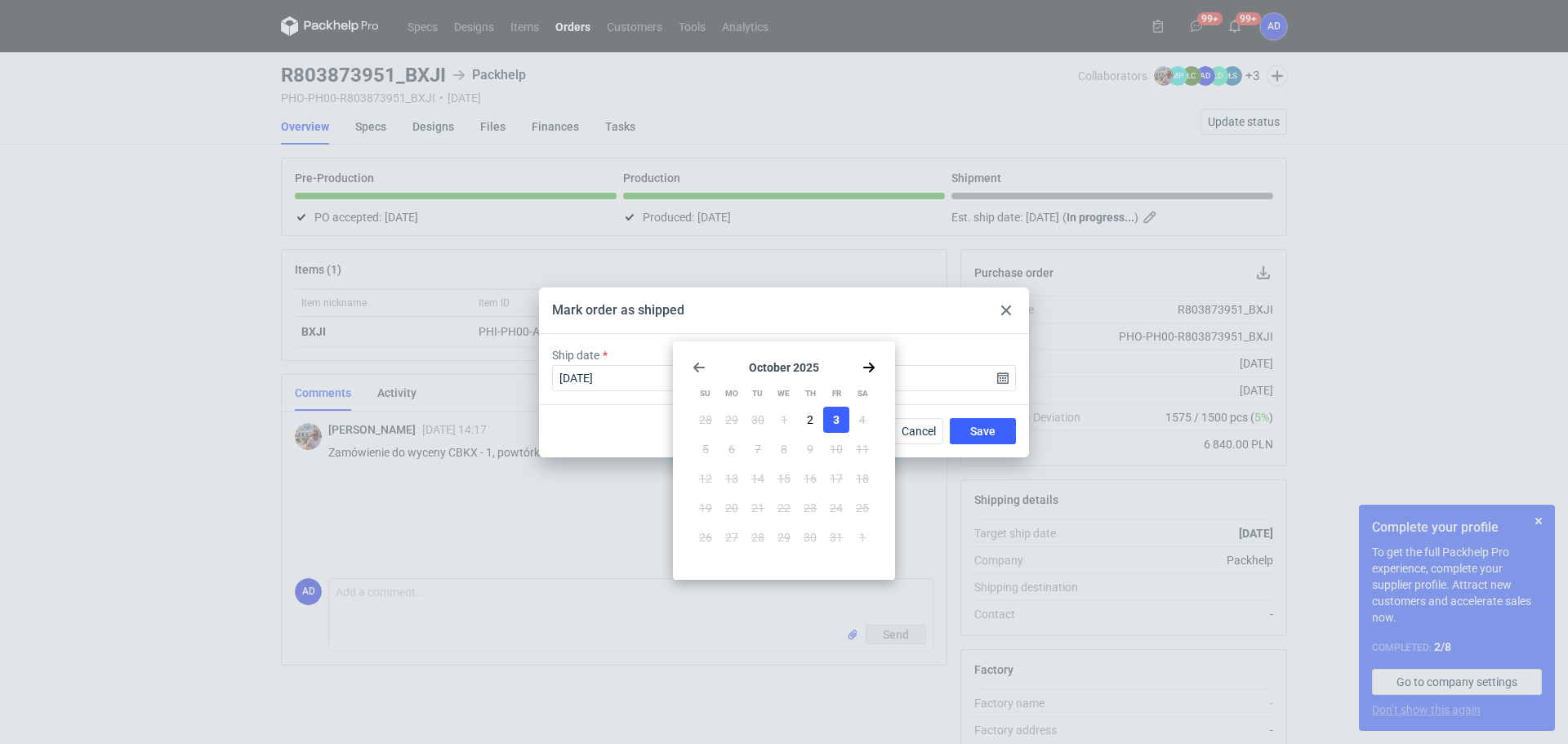
click at [833, 420] on span "3" at bounding box center [836, 420] width 7 height 17
click at [979, 442] on button "Save" at bounding box center [983, 431] width 66 height 26
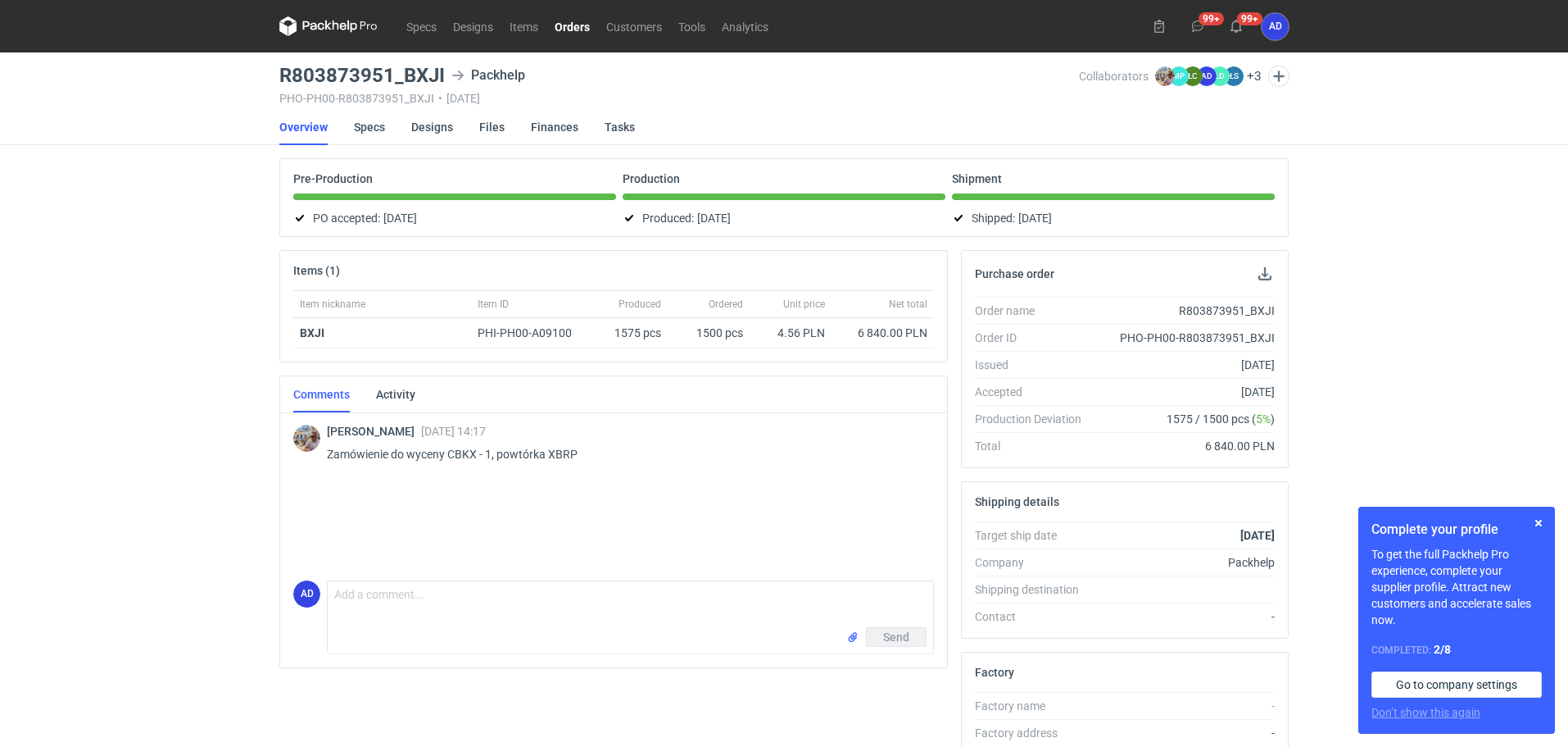
click at [570, 22] on link "Orders" at bounding box center [572, 26] width 52 height 19
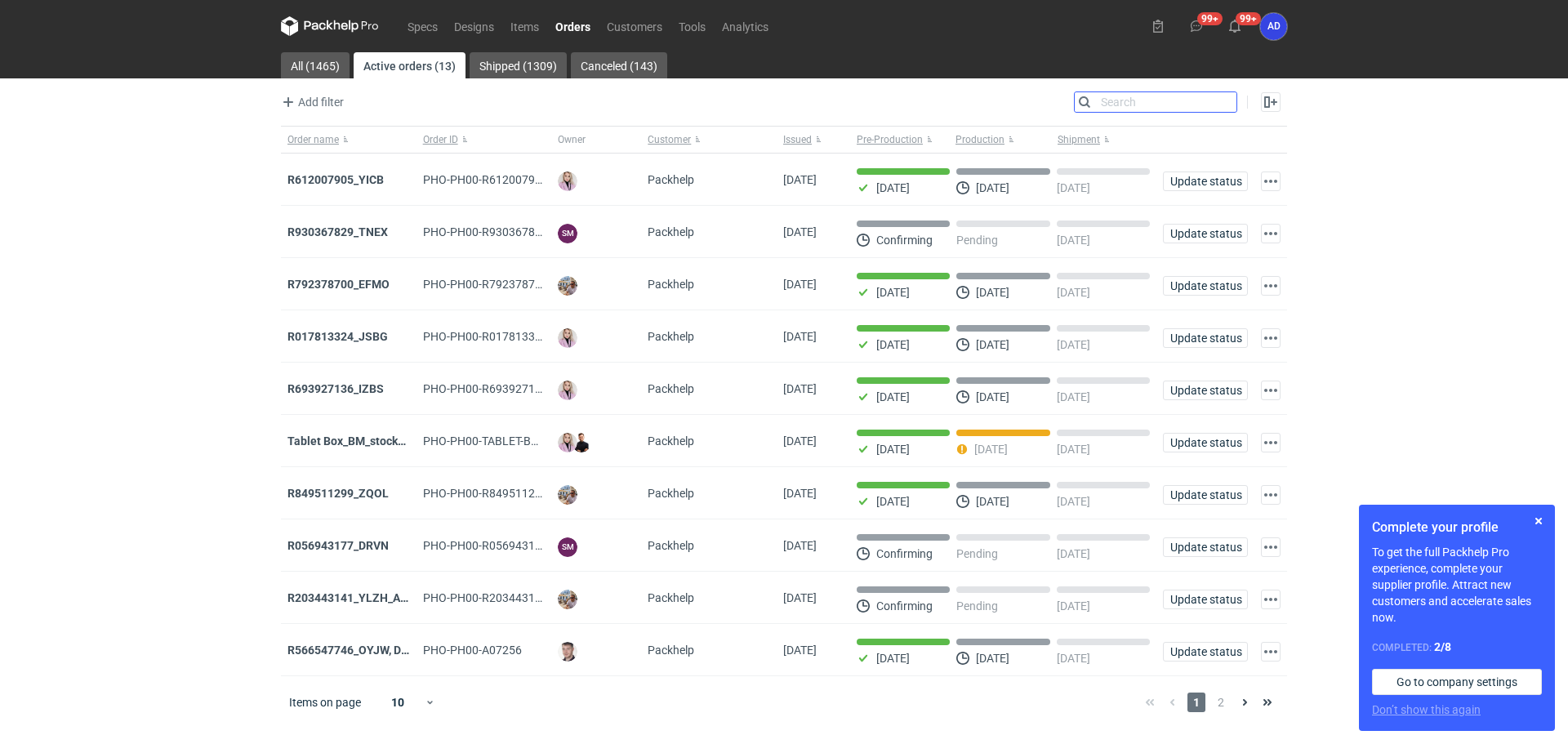
click at [1223, 101] on input "Search" at bounding box center [1155, 101] width 161 height 19
click at [1223, 712] on span "2" at bounding box center [1220, 701] width 18 height 19
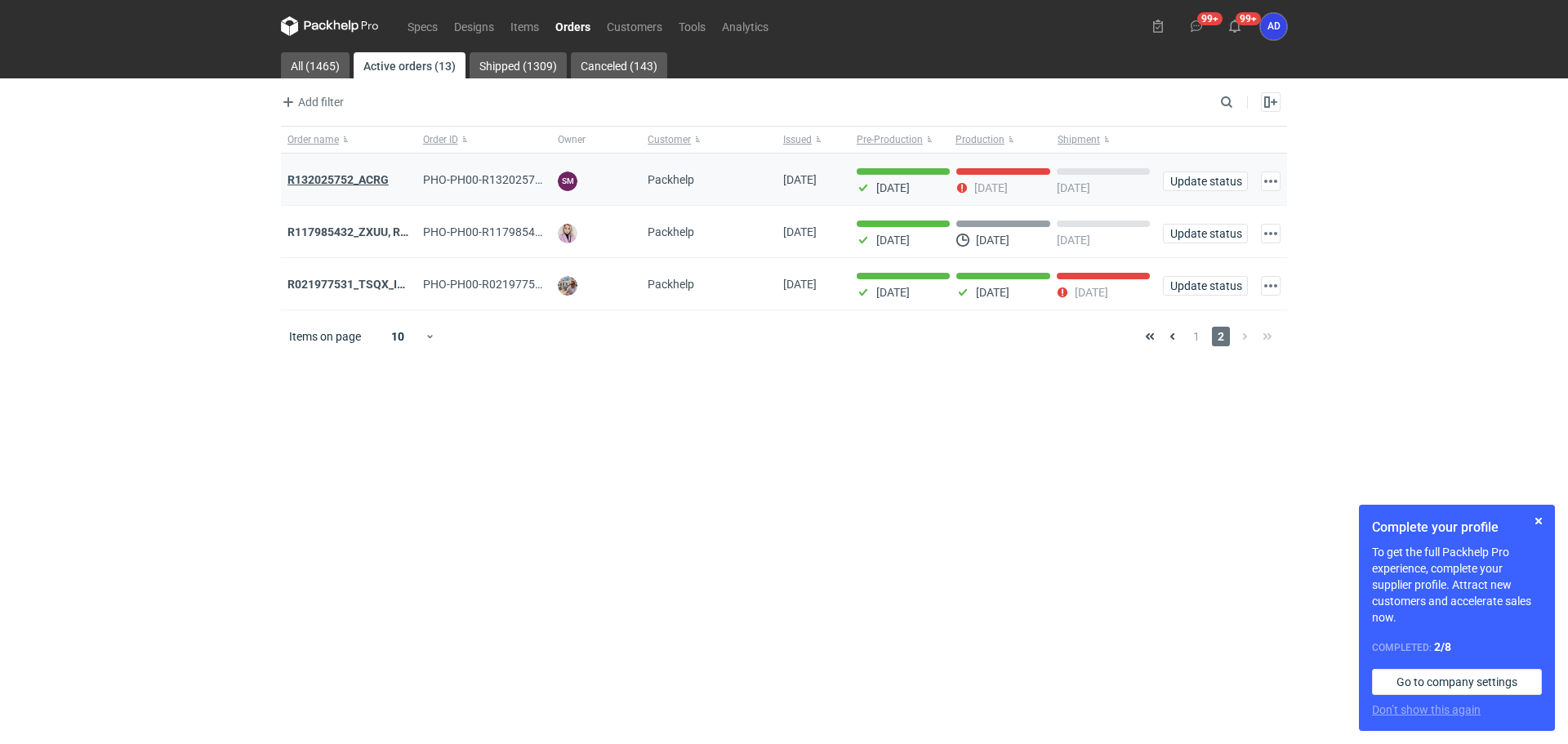
click at [381, 175] on strong "R132025752_ACRG" at bounding box center [338, 180] width 101 height 13
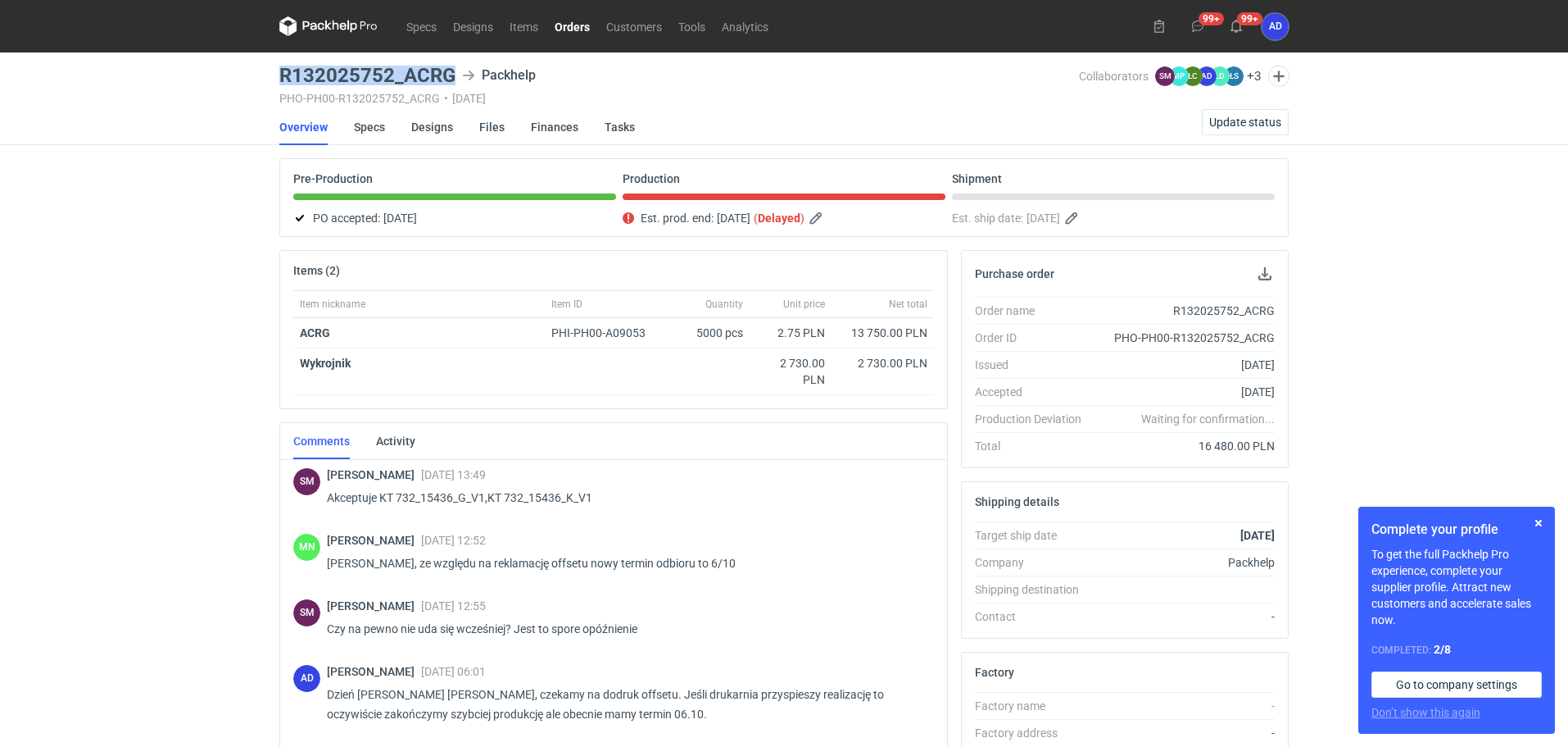
drag, startPoint x: 454, startPoint y: 76, endPoint x: 282, endPoint y: 76, distance: 172.0
click at [282, 76] on h3 "R132025752_ACRG" at bounding box center [367, 75] width 176 height 19
copy h3 "R132025752_ACRG"
